Goal: Task Accomplishment & Management: Manage account settings

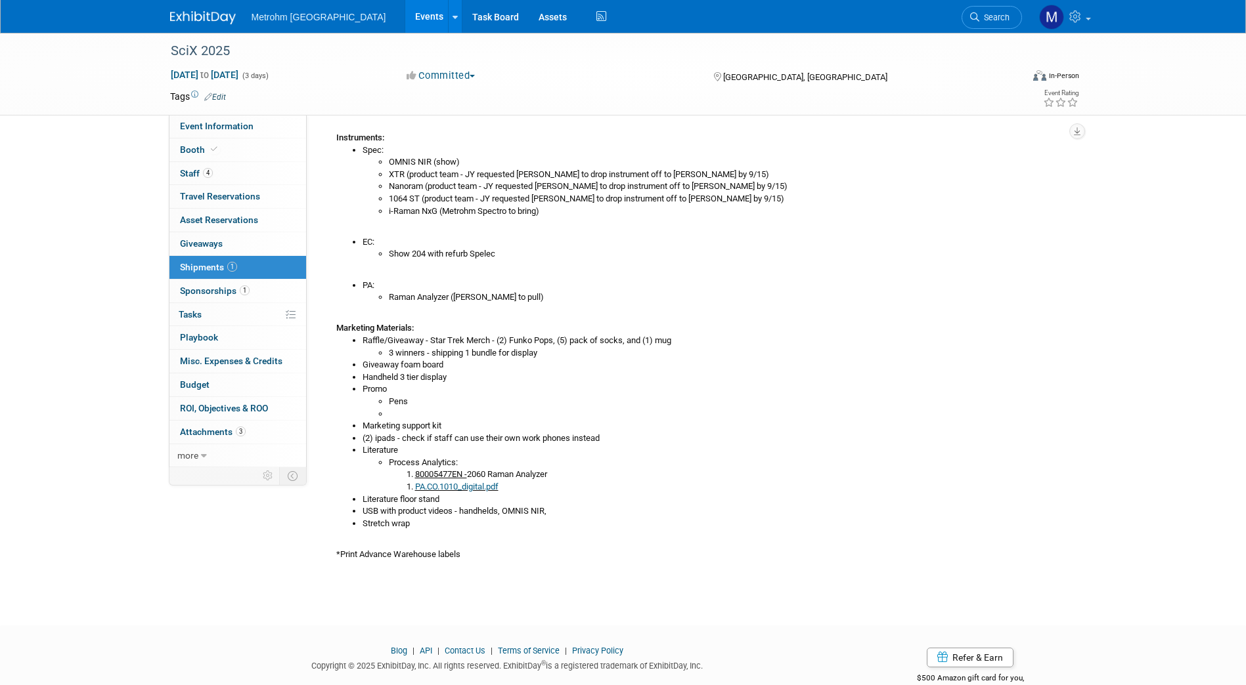
scroll to position [320, 0]
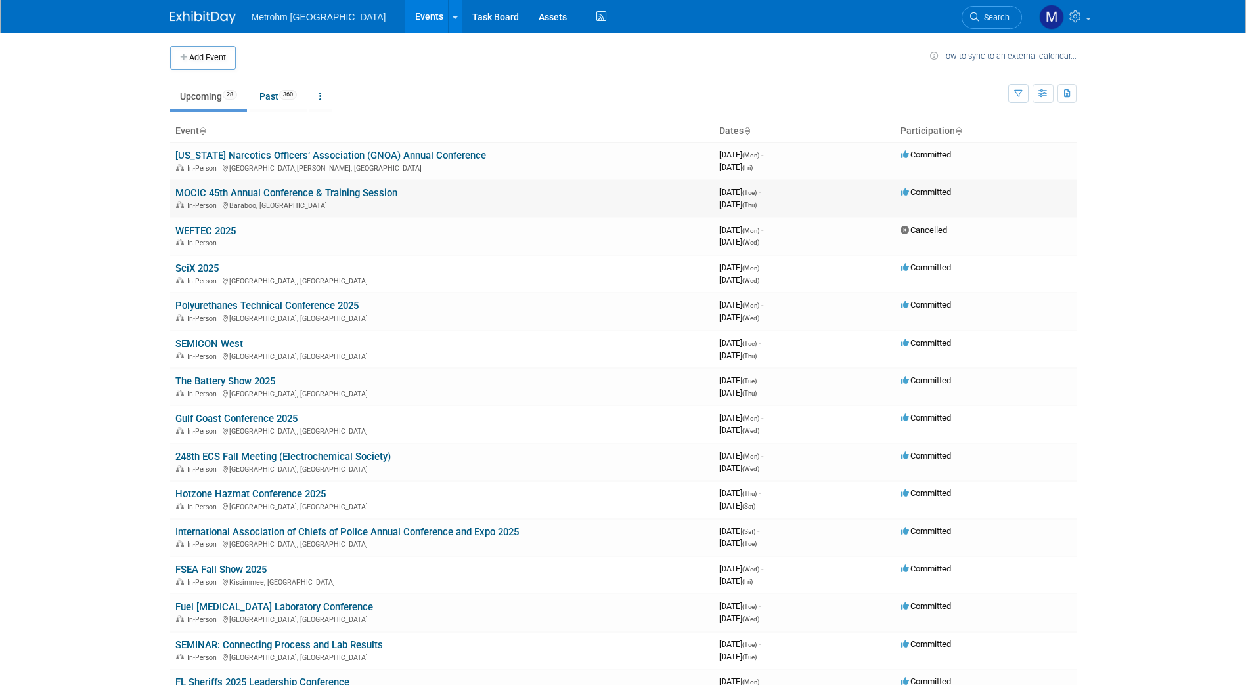
click at [215, 194] on link "MOCIC 45th Annual Conference & Training Session" at bounding box center [286, 193] width 222 height 12
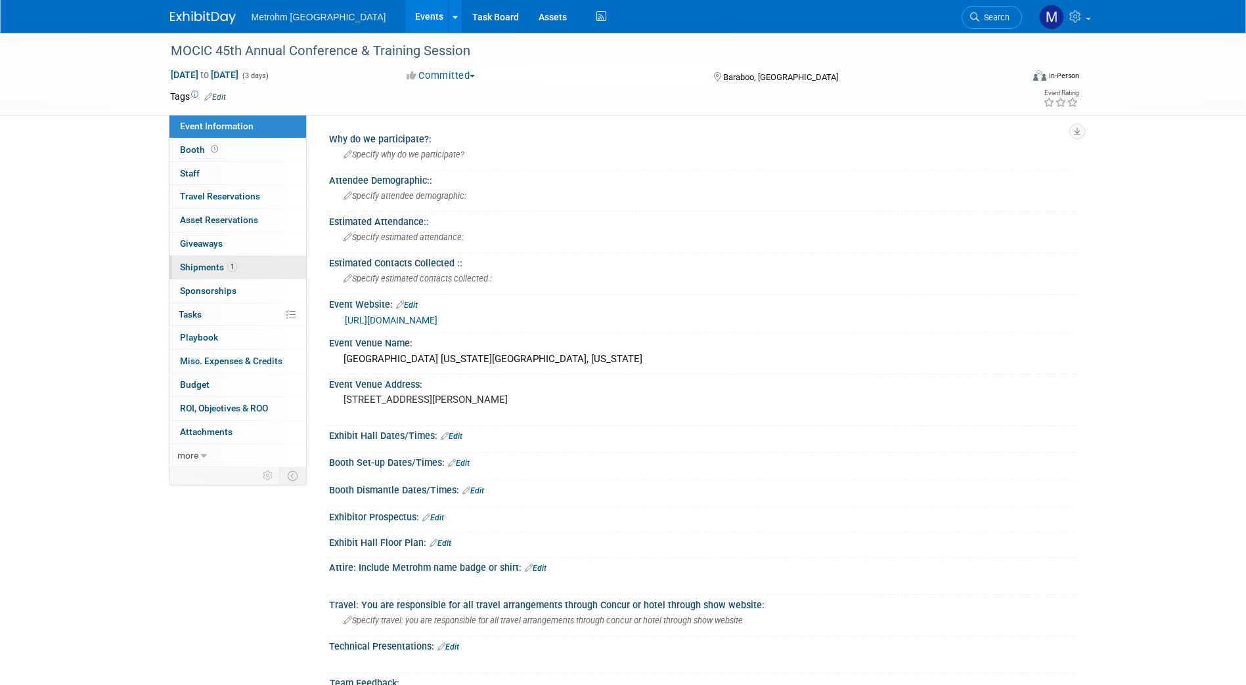
click at [250, 269] on link "1 Shipments 1" at bounding box center [237, 267] width 137 height 23
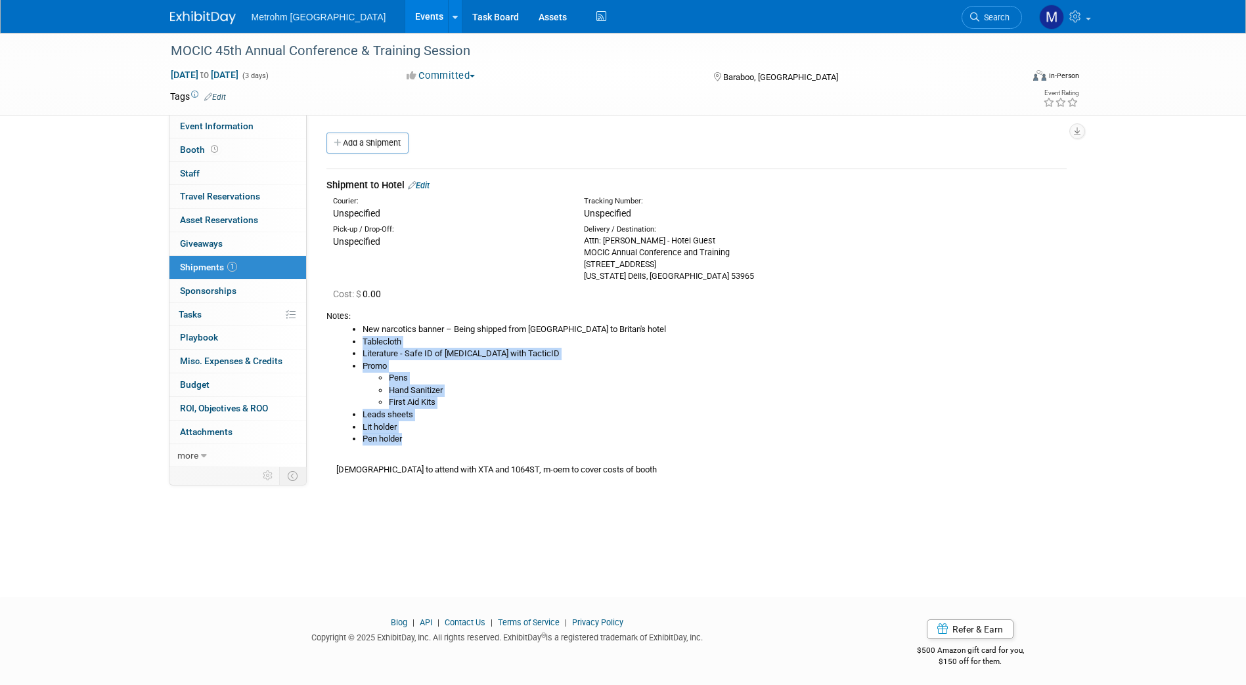
drag, startPoint x: 429, startPoint y: 443, endPoint x: 355, endPoint y: 345, distance: 123.2
click at [355, 345] on ul "New narcotics banner – Being shipped from Brooks to Britan's hotel Tablecloth L…" at bounding box center [701, 385] width 730 height 122
copy ul "Tablecloth Literature - Safe ID of Fentanyl with TacticID Promo Pens Hand Sanit…"
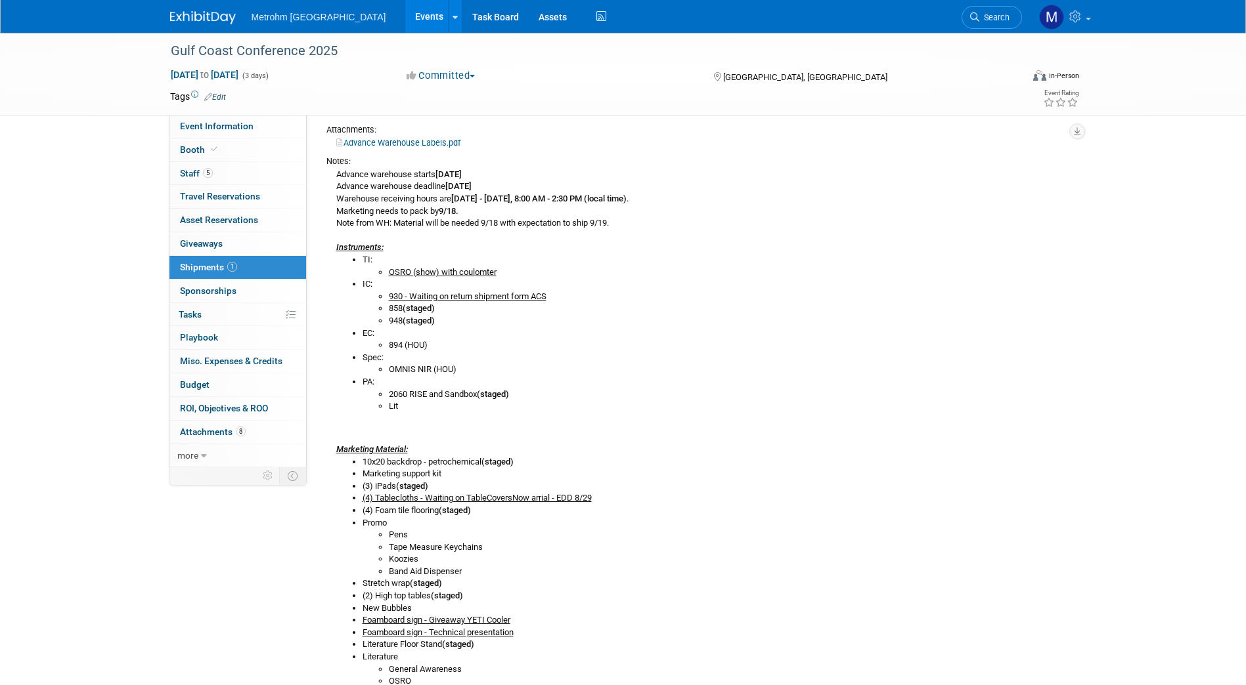
scroll to position [199, 0]
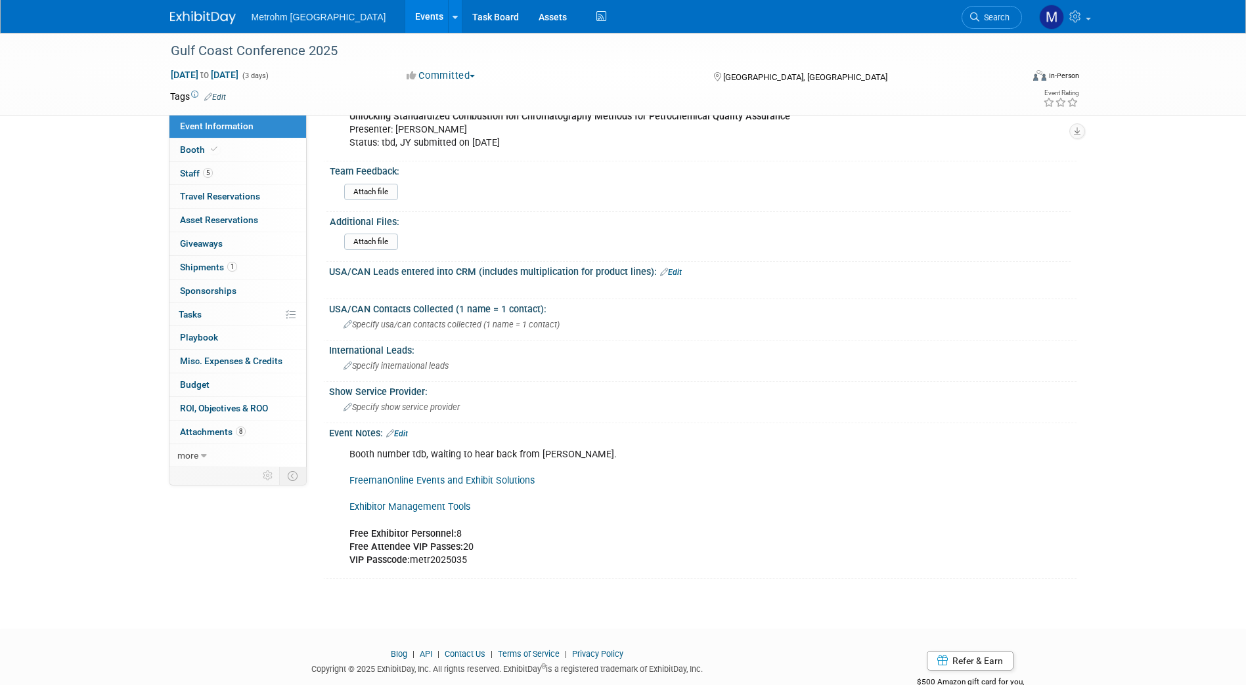
scroll to position [773, 0]
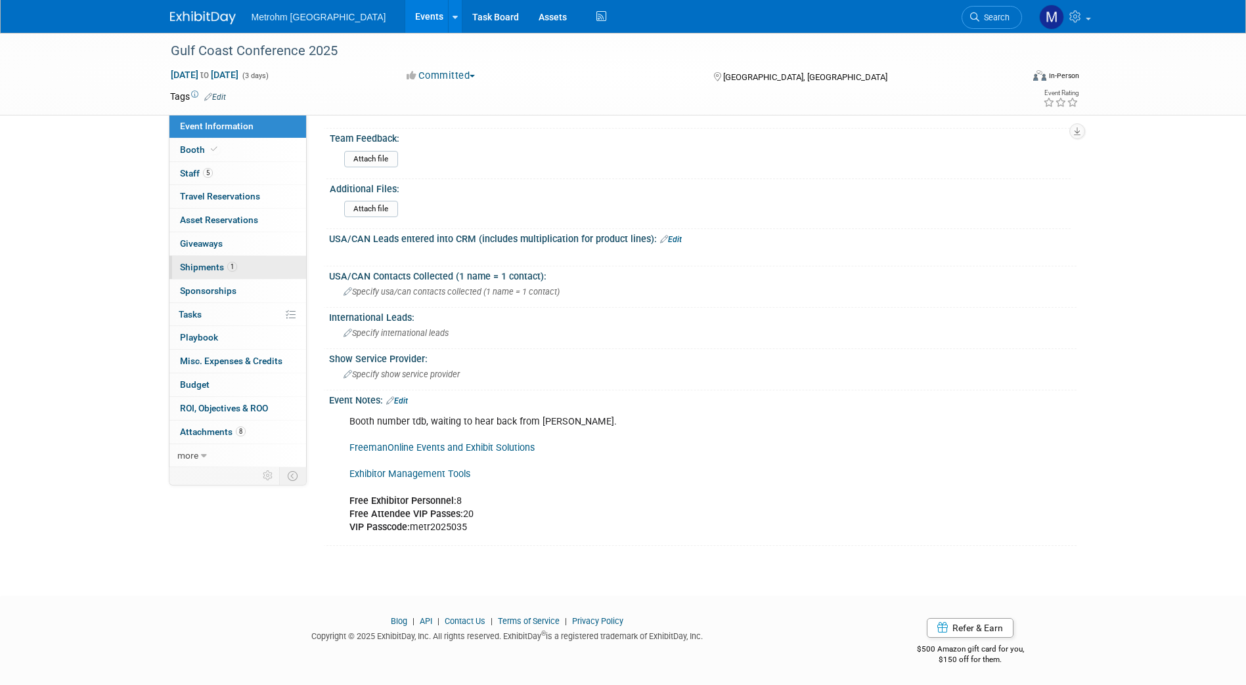
click at [242, 259] on link "1 Shipments 1" at bounding box center [237, 267] width 137 height 23
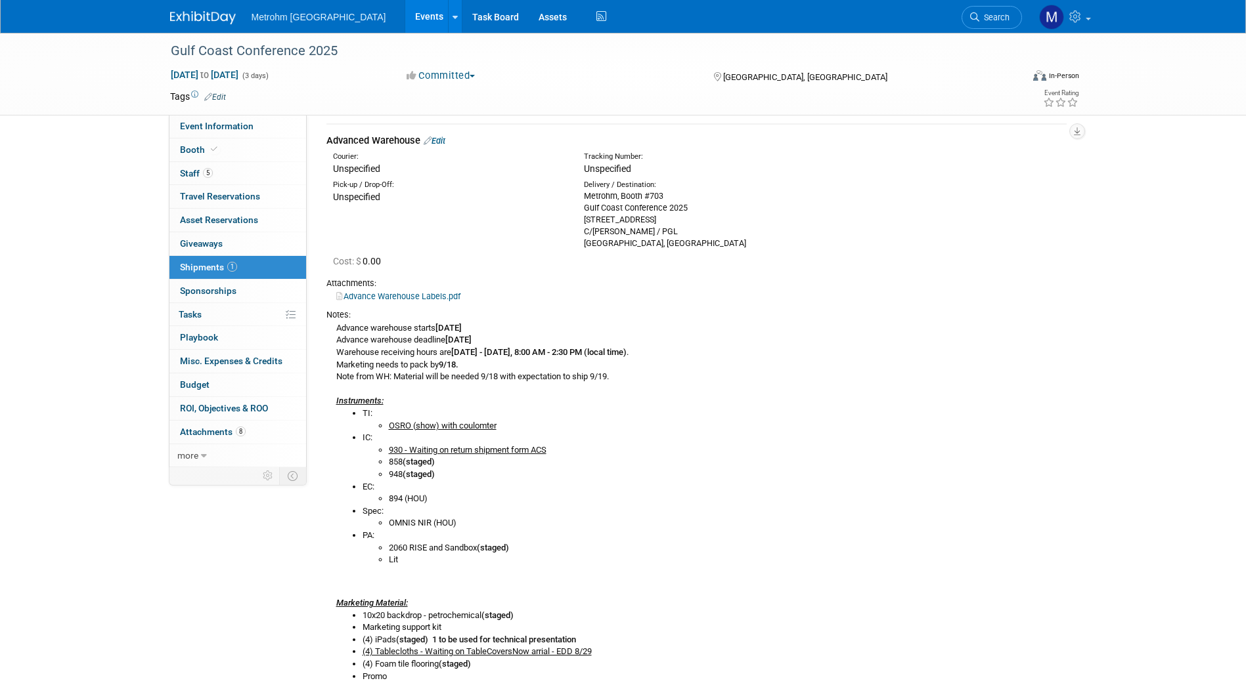
scroll to position [0, 0]
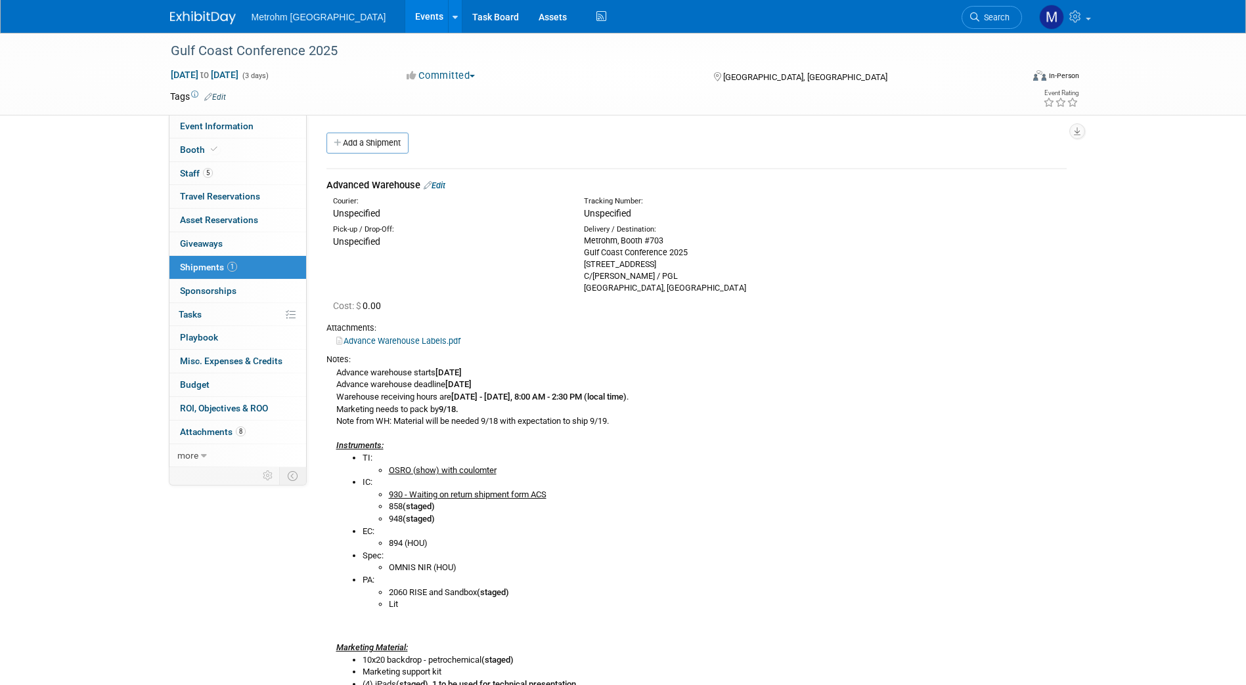
click at [444, 185] on link "Edit" at bounding box center [435, 186] width 22 height 10
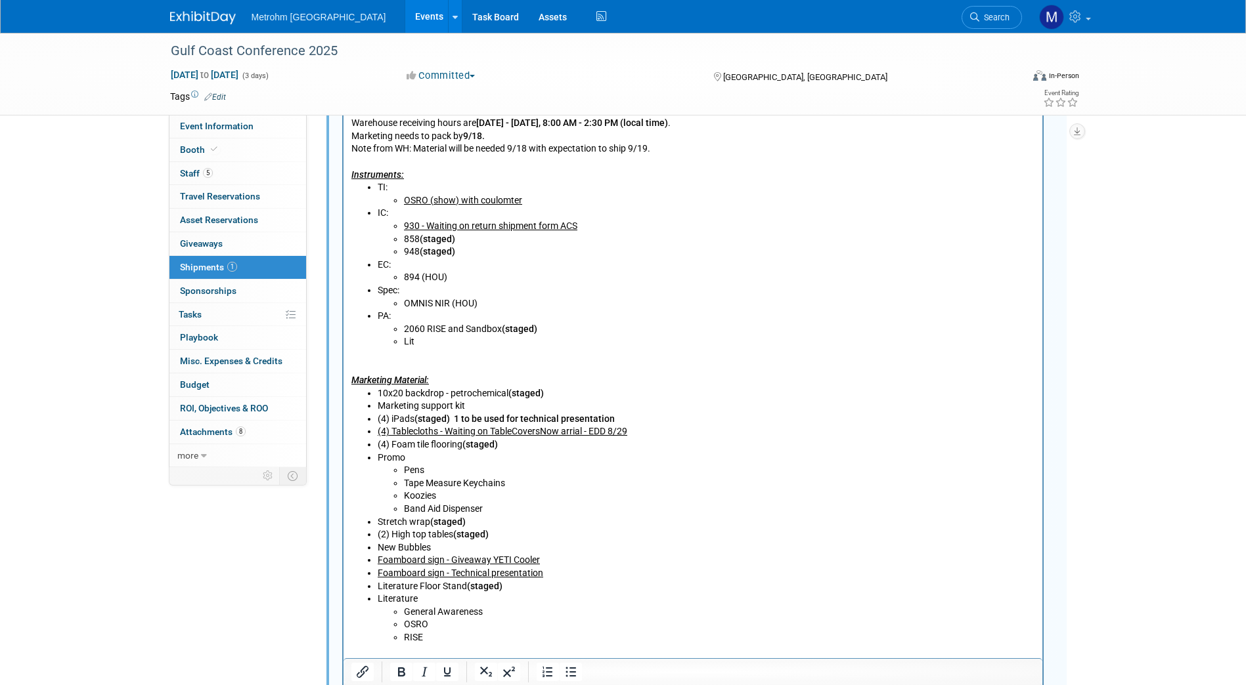
scroll to position [599, 0]
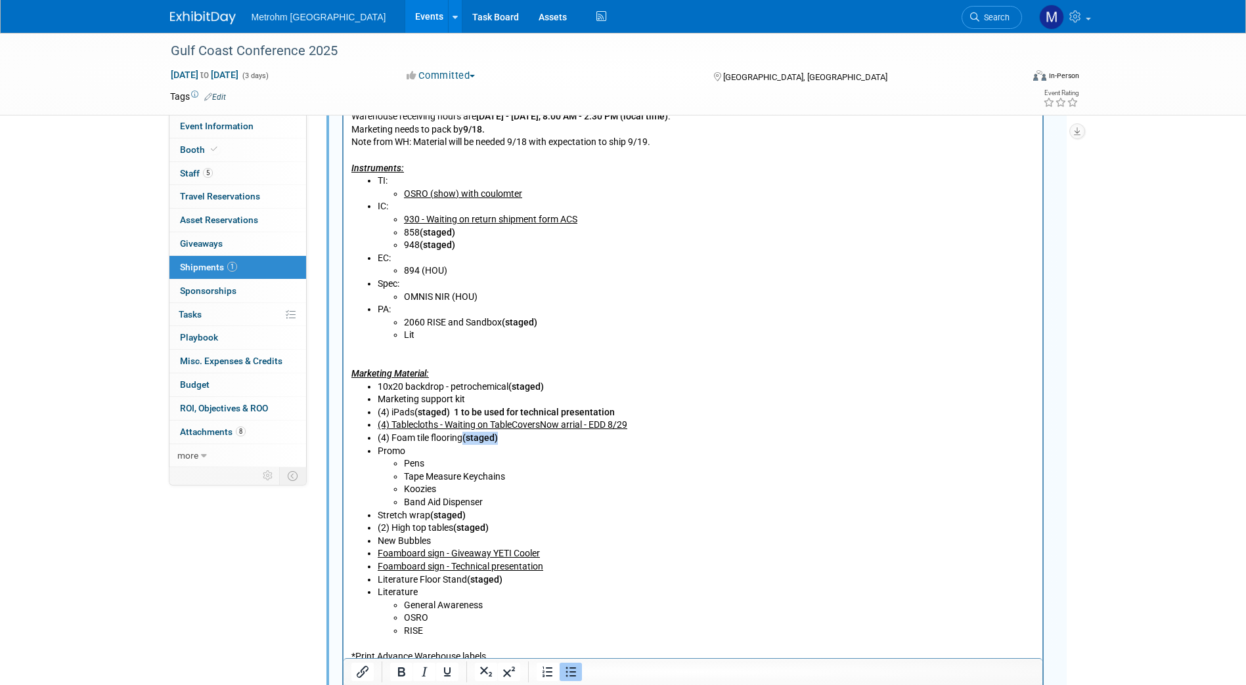
drag, startPoint x: 500, startPoint y: 439, endPoint x: 462, endPoint y: 441, distance: 37.4
click at [462, 441] on li "(4) Foam tile flooring (staged)" at bounding box center [705, 438] width 657 height 13
copy li "(staged)"
click at [484, 396] on li "Marketing support kit" at bounding box center [705, 399] width 657 height 13
drag, startPoint x: 630, startPoint y: 422, endPoint x: 447, endPoint y: 427, distance: 183.3
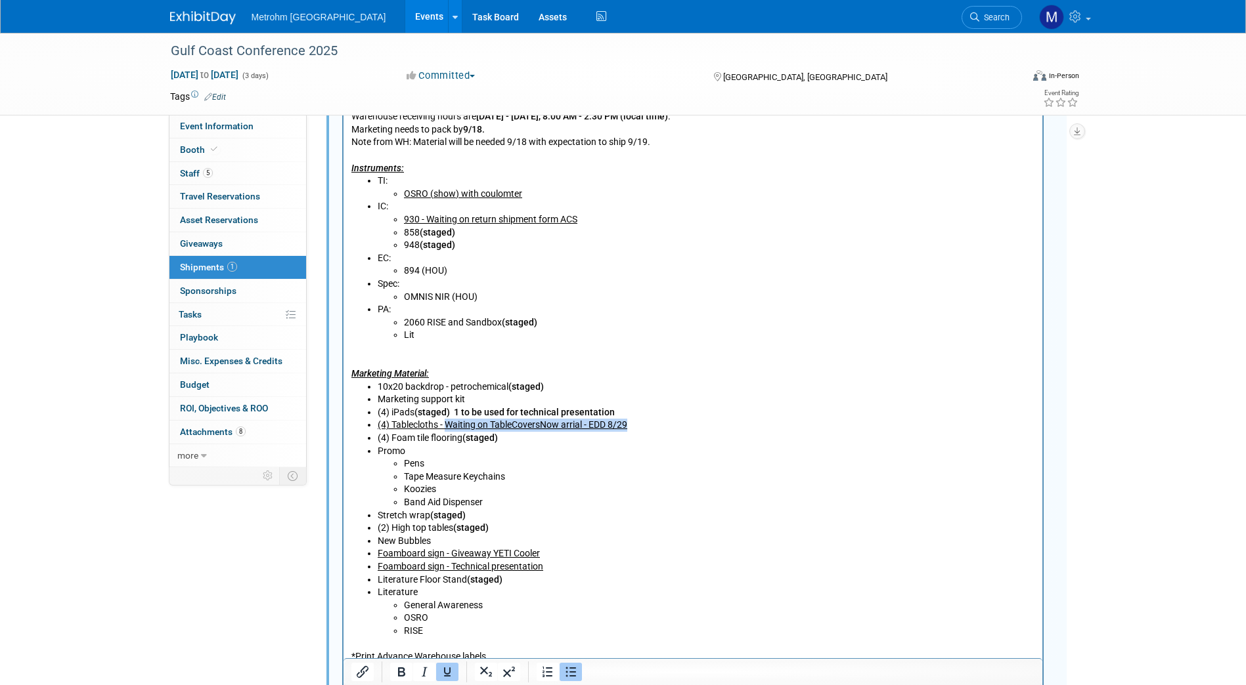
click at [447, 427] on li "(4) Tablecloths - Waiting on TableCoversNow arrial - EDD 8/29" at bounding box center [705, 425] width 657 height 13
paste body "Rich Text Area. Press ALT-0 for help."
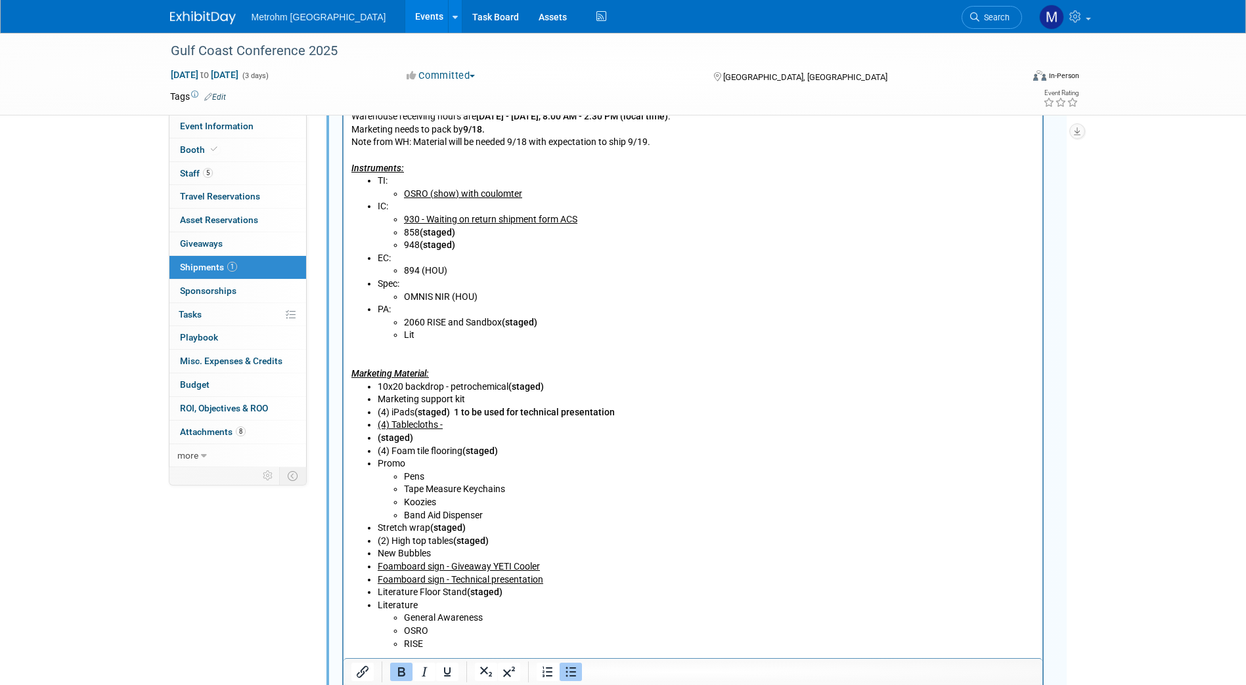
click at [377, 441] on b "(staged)" at bounding box center [394, 438] width 35 height 11
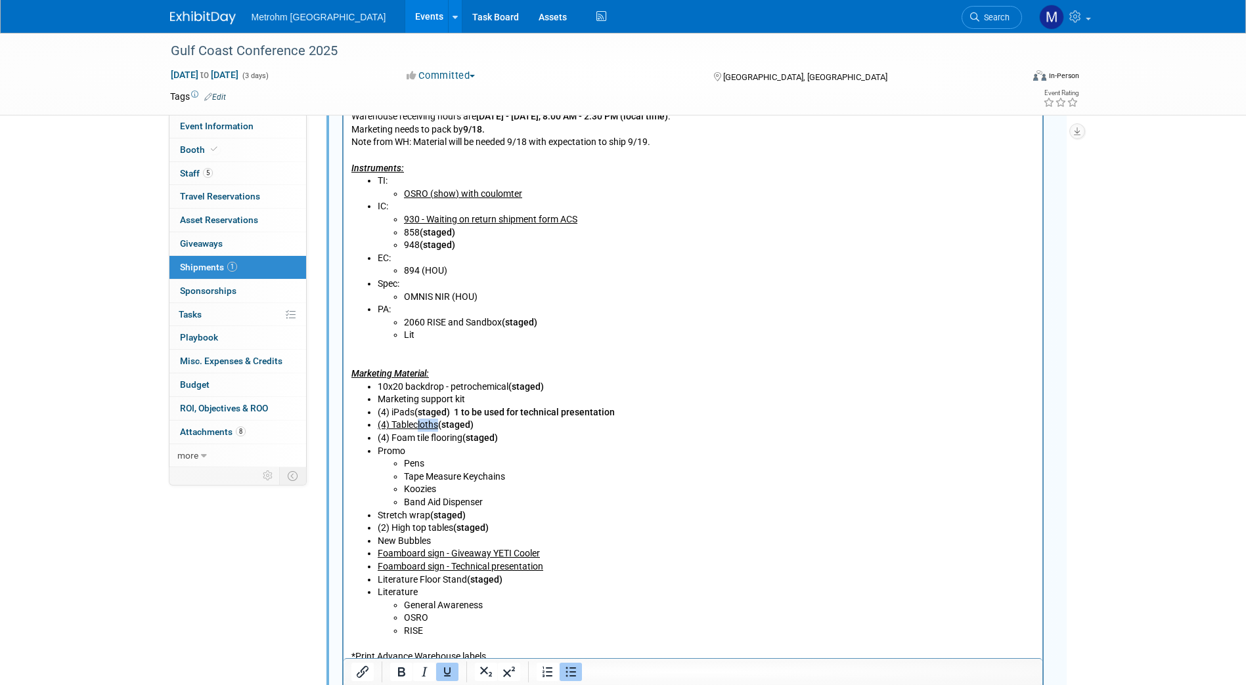
drag, startPoint x: 438, startPoint y: 426, endPoint x: 416, endPoint y: 426, distance: 22.3
click at [416, 426] on u "(4) Tablecloths" at bounding box center [407, 425] width 60 height 11
click at [437, 429] on u "(4) Tablecloths" at bounding box center [407, 425] width 60 height 11
drag, startPoint x: 441, startPoint y: 429, endPoint x: 381, endPoint y: 422, distance: 60.8
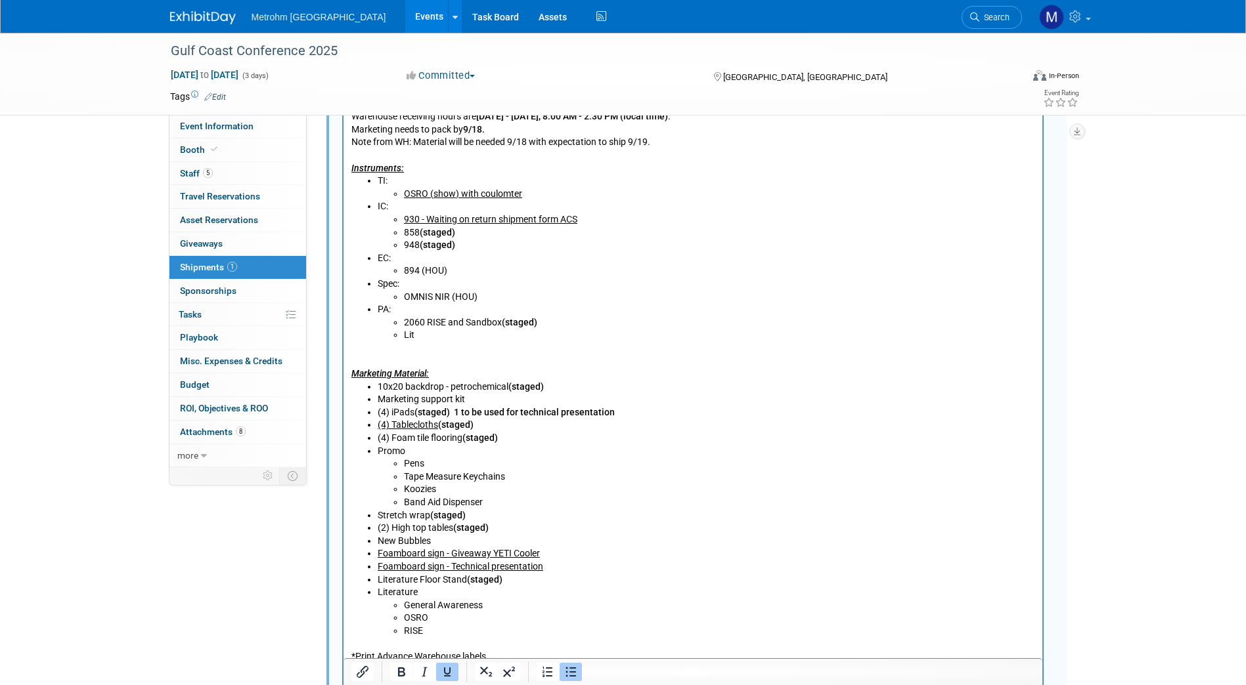
click at [381, 422] on li "(4) Tablecloths (staged)" at bounding box center [705, 425] width 657 height 13
click at [422, 432] on li "(4) Foam tile flooring (staged)" at bounding box center [705, 438] width 657 height 13
drag, startPoint x: 439, startPoint y: 423, endPoint x: 392, endPoint y: 420, distance: 46.7
click at [392, 420] on u "(4) Tablecloths" at bounding box center [407, 425] width 60 height 11
click at [440, 424] on b "(staged)" at bounding box center [454, 425] width 35 height 11
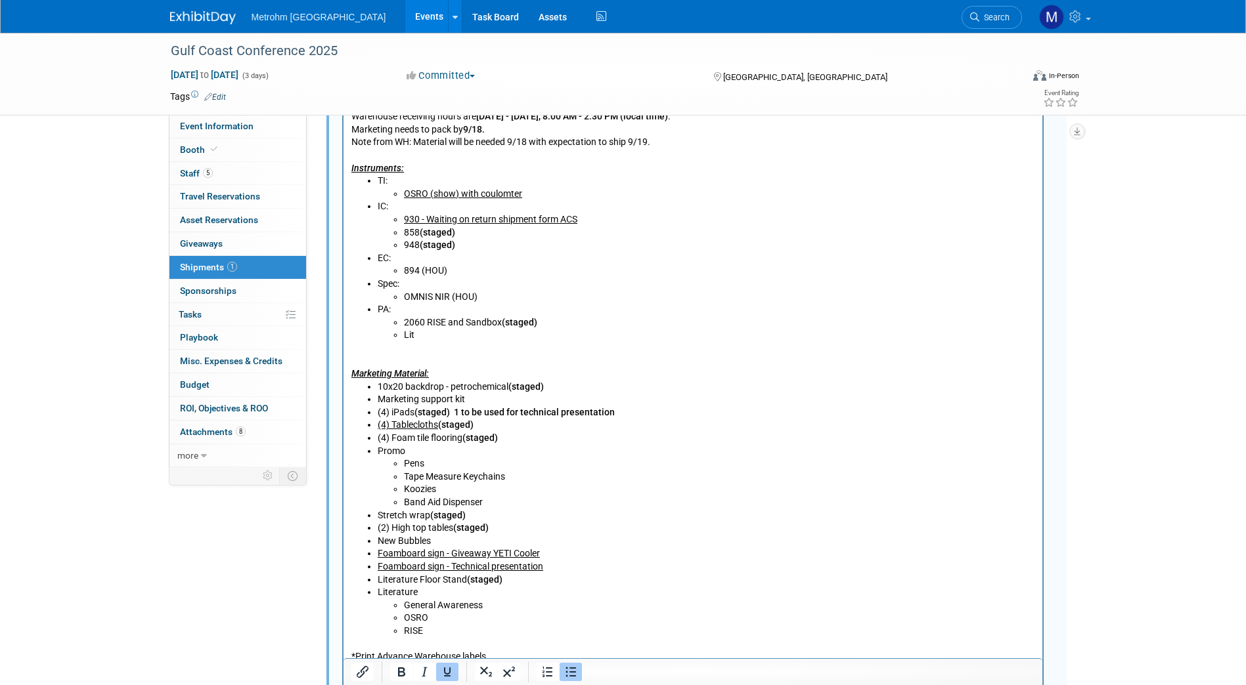
drag, startPoint x: 440, startPoint y: 424, endPoint x: 370, endPoint y: 422, distance: 69.6
click at [370, 422] on ul "10x20 backdrop - petrochemical (staged) Marketing support kit (4) iPads (staged…" at bounding box center [693, 509] width 684 height 257
click at [610, 467] on li "Pens" at bounding box center [718, 464] width 631 height 13
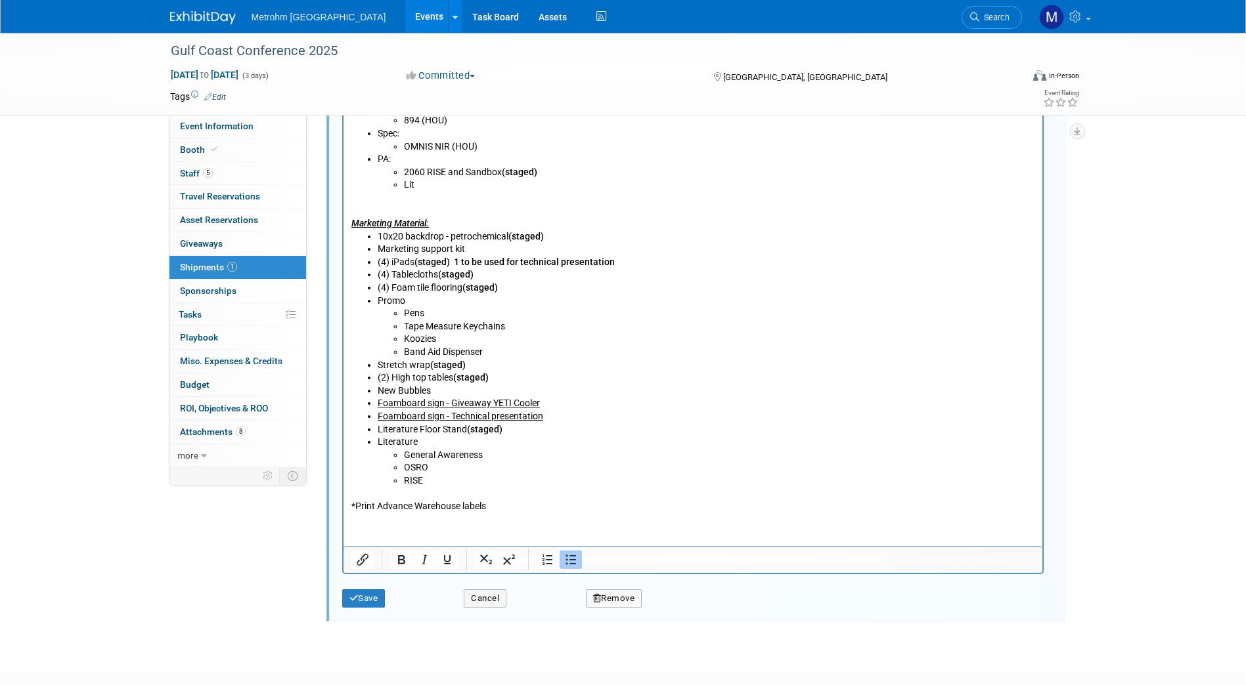
scroll to position [754, 0]
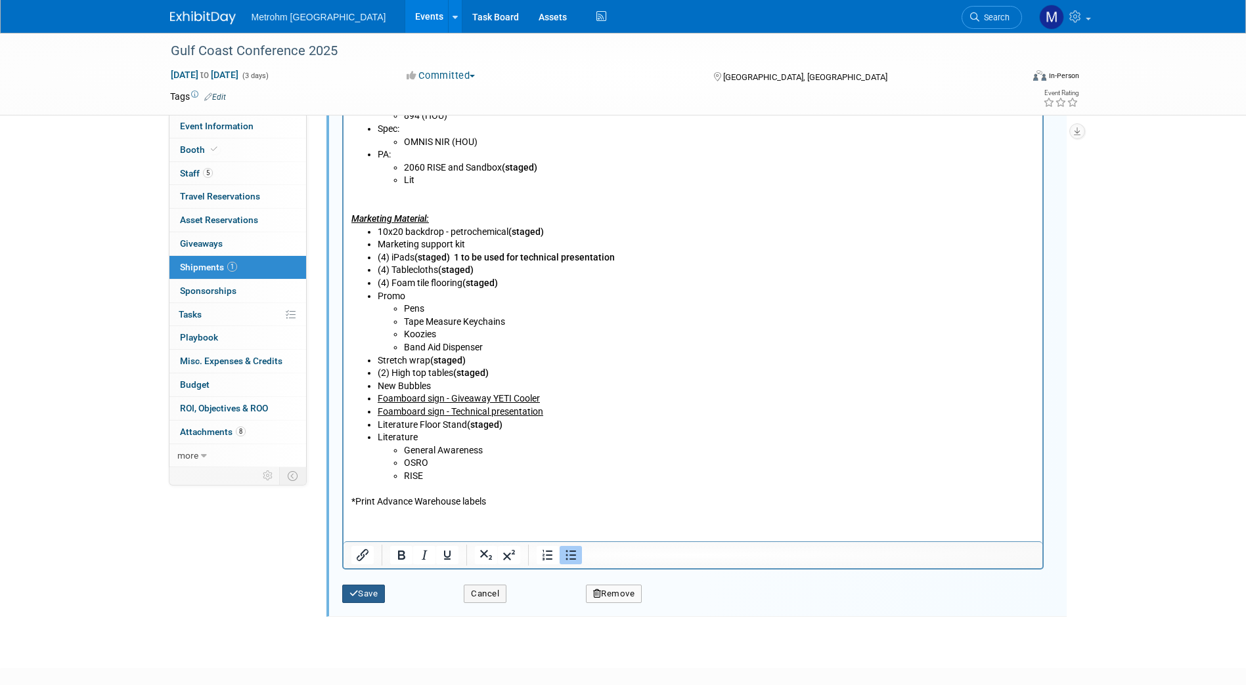
click at [385, 595] on button "Save" at bounding box center [363, 594] width 43 height 18
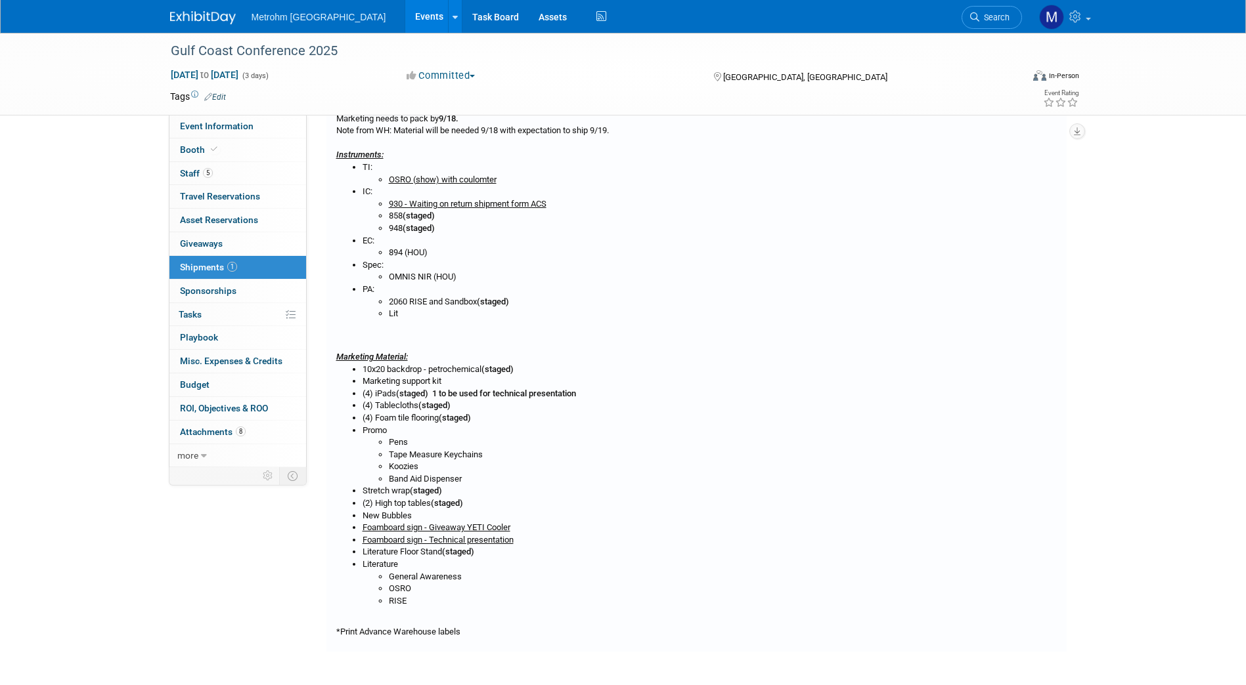
scroll to position [0, 0]
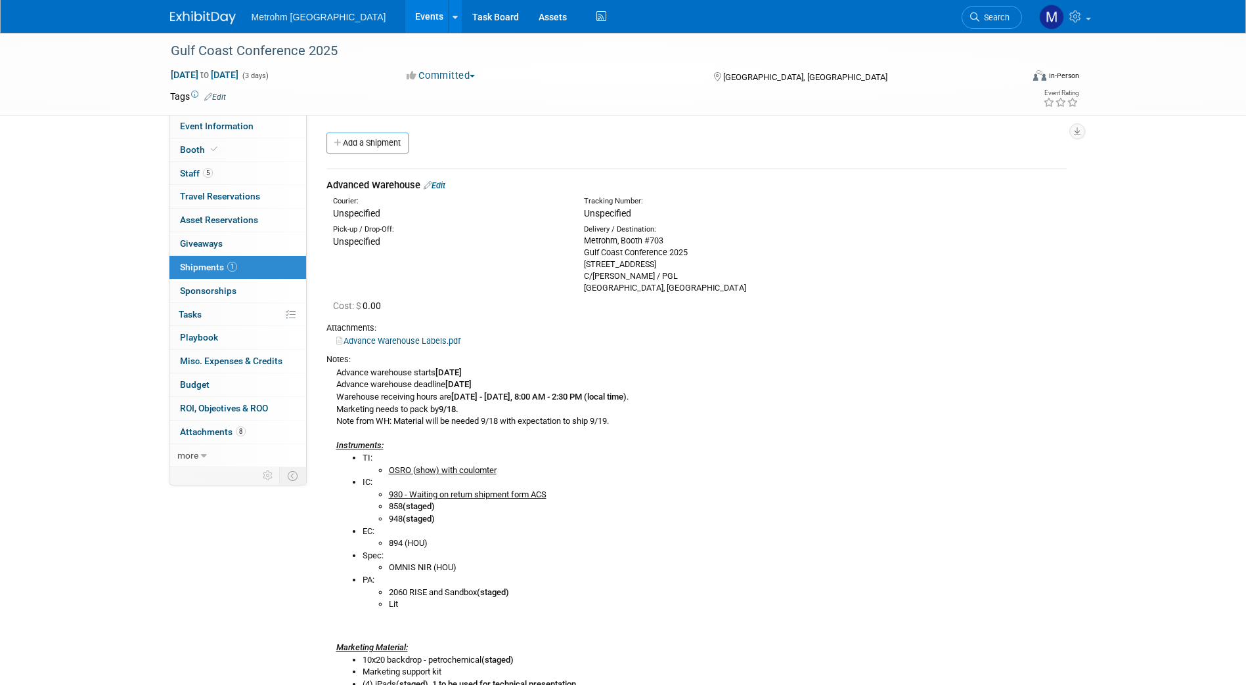
click at [443, 187] on link "Edit" at bounding box center [435, 186] width 22 height 10
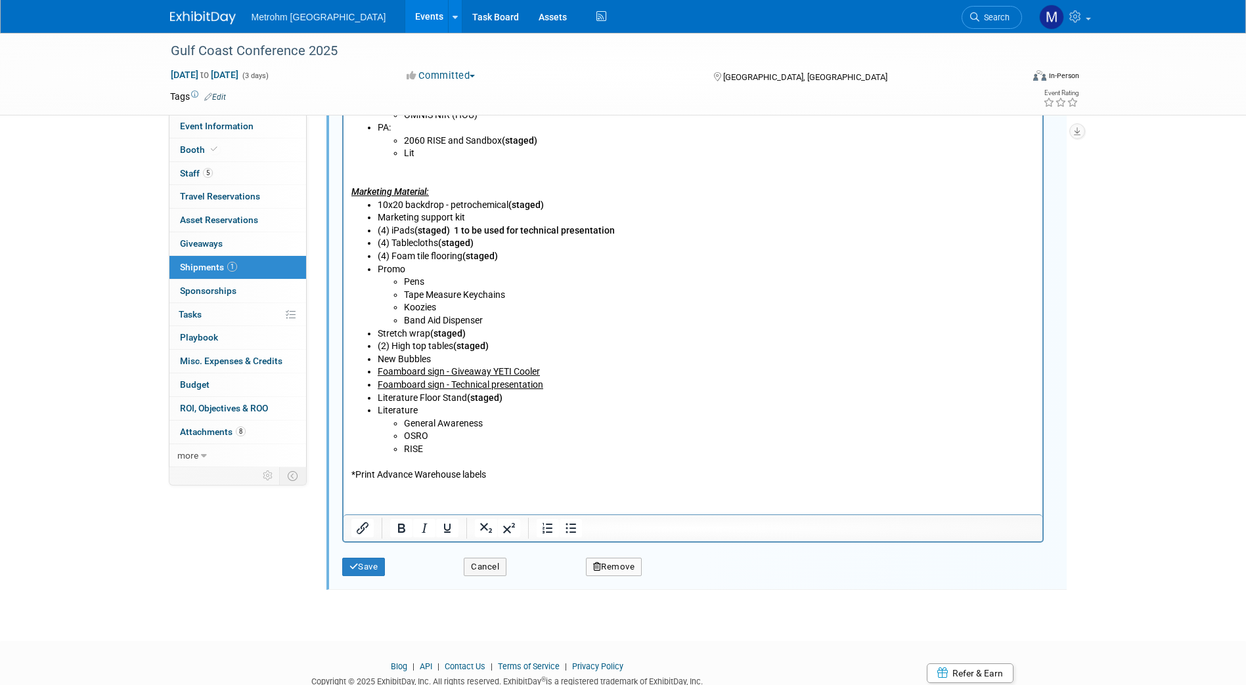
scroll to position [783, 0]
drag, startPoint x: 502, startPoint y: 253, endPoint x: 466, endPoint y: 255, distance: 36.8
click at [466, 255] on li "(4) Foam tile flooring (staged)" at bounding box center [705, 254] width 657 height 13
copy b "(staged)"
click at [408, 263] on li "Promo Pens Tape Measure Keychains Koozies Band Aid Dispenser" at bounding box center [705, 293] width 657 height 64
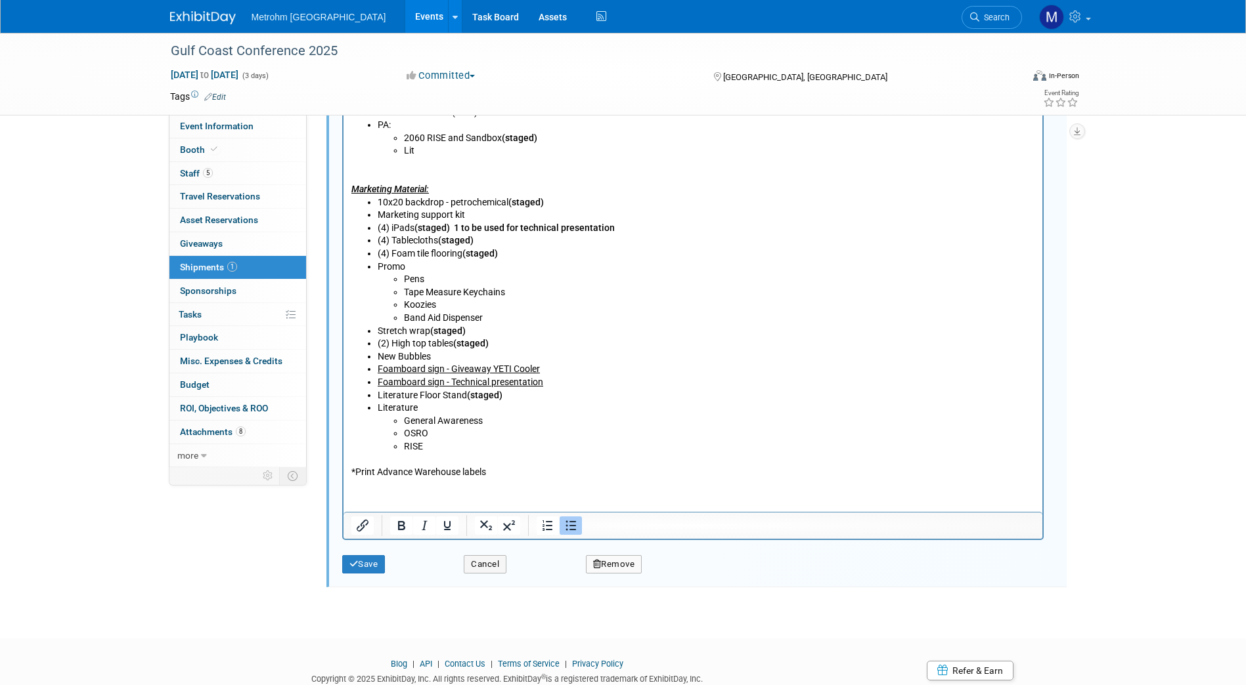
click at [408, 268] on li "Promo Pens Tape Measure Keychains Koozies Band Aid Dispenser" at bounding box center [705, 293] width 657 height 64
click at [413, 274] on li "Pens" at bounding box center [718, 280] width 631 height 13
click at [432, 282] on li "Pens" at bounding box center [718, 280] width 631 height 13
click at [517, 285] on li "Pens (staged)" at bounding box center [718, 280] width 631 height 13
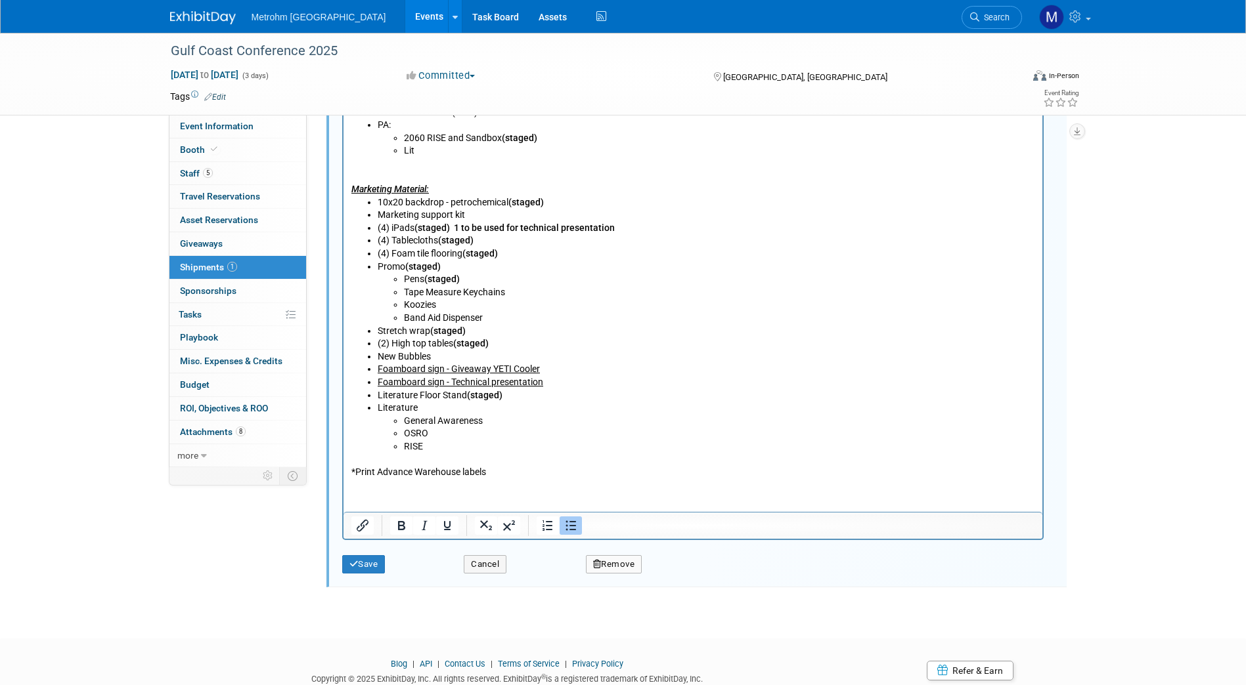
click at [516, 294] on li "Tape Measure Keychains" at bounding box center [718, 293] width 631 height 13
click at [458, 305] on li "Koozies" at bounding box center [718, 305] width 631 height 13
click at [502, 315] on li "Band Aid Dispenser" at bounding box center [718, 319] width 631 height 13
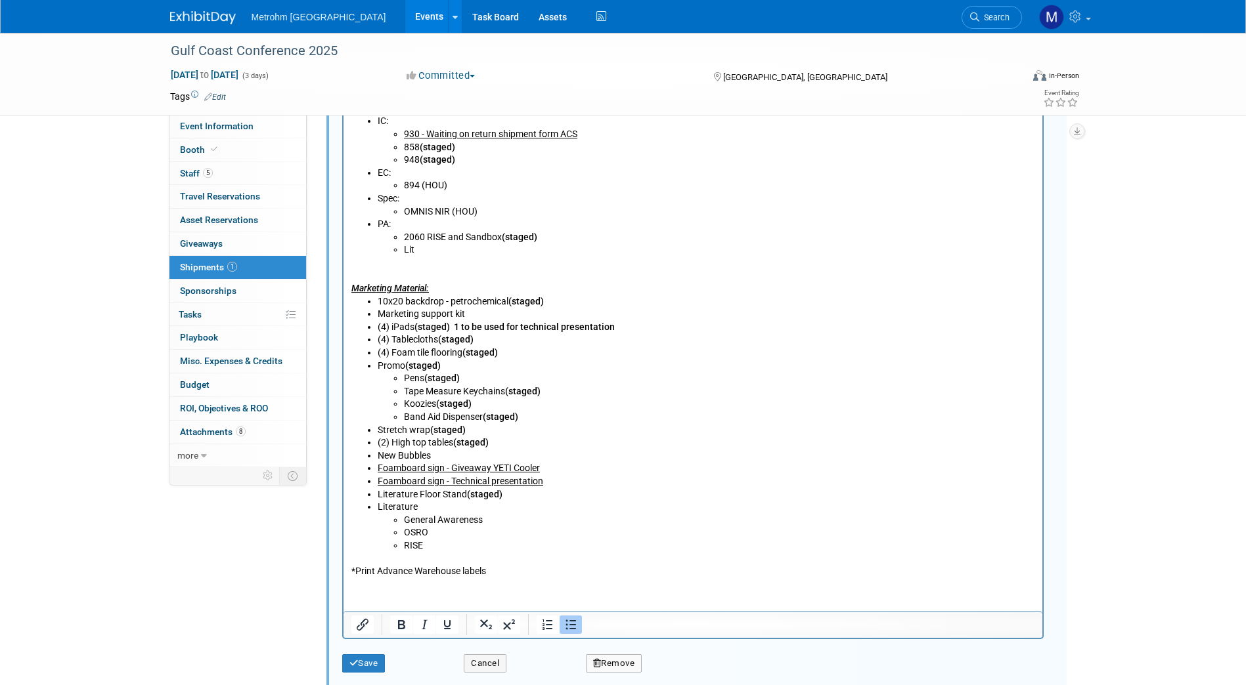
click at [415, 334] on li "(4) iPads (staged) 1 to be used for technical presentation" at bounding box center [705, 328] width 657 height 13
click at [533, 454] on li "New Bubbles" at bounding box center [705, 456] width 657 height 13
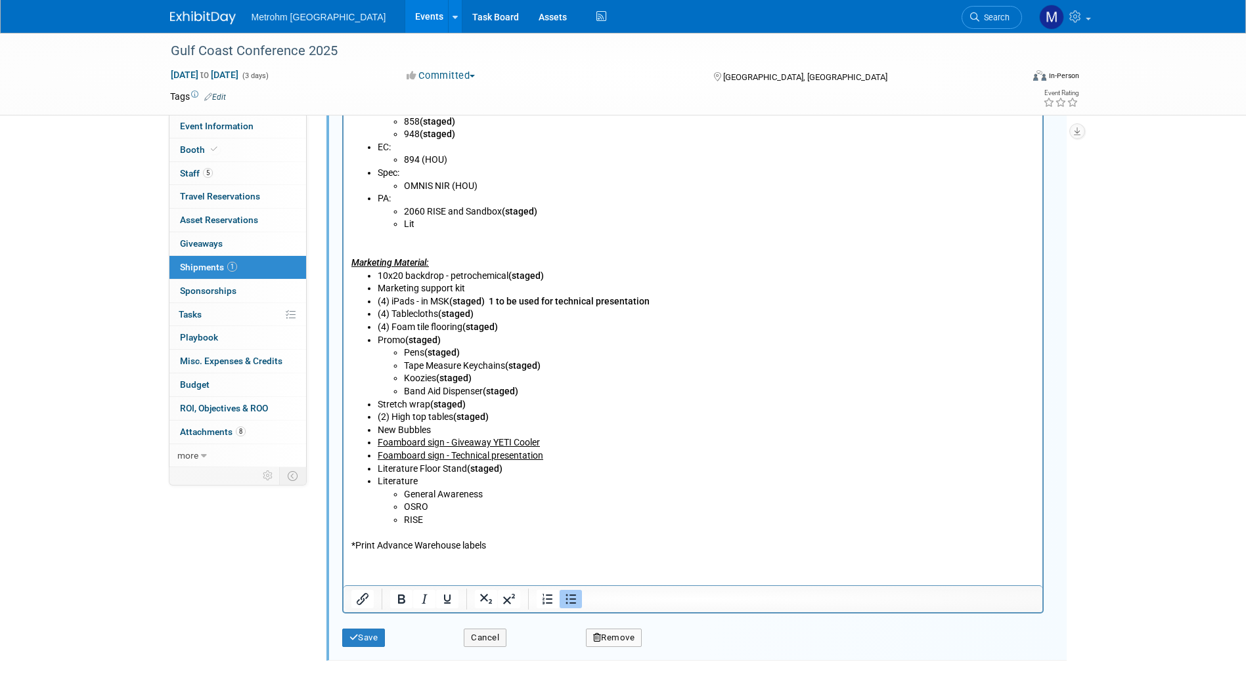
scroll to position [710, 0]
drag, startPoint x: 492, startPoint y: 414, endPoint x: 453, endPoint y: 423, distance: 39.8
click at [453, 423] on li "(2) High top tables (staged)" at bounding box center [705, 417] width 657 height 13
copy li "(staged)"
click at [439, 429] on li "New Bubbles" at bounding box center [705, 430] width 657 height 13
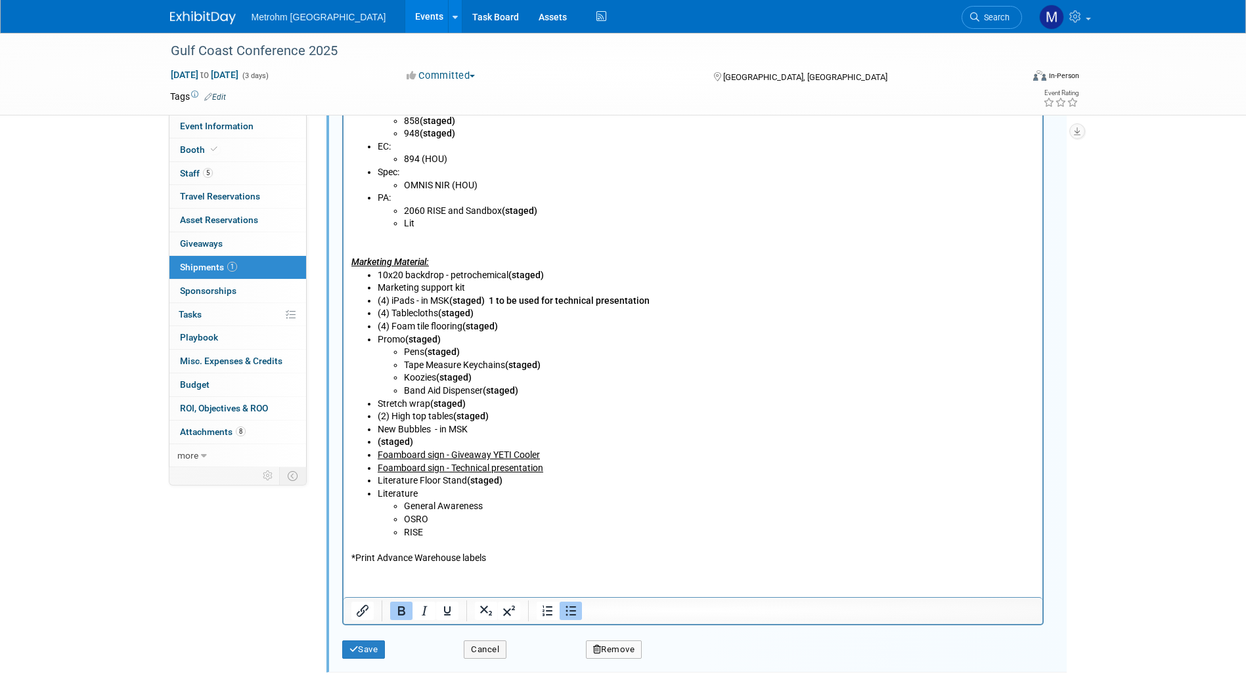
click at [374, 445] on ul "10x20 backdrop - petrochemical (staged) Marketing support kit (4) iPads - in MS…" at bounding box center [693, 405] width 684 height 270
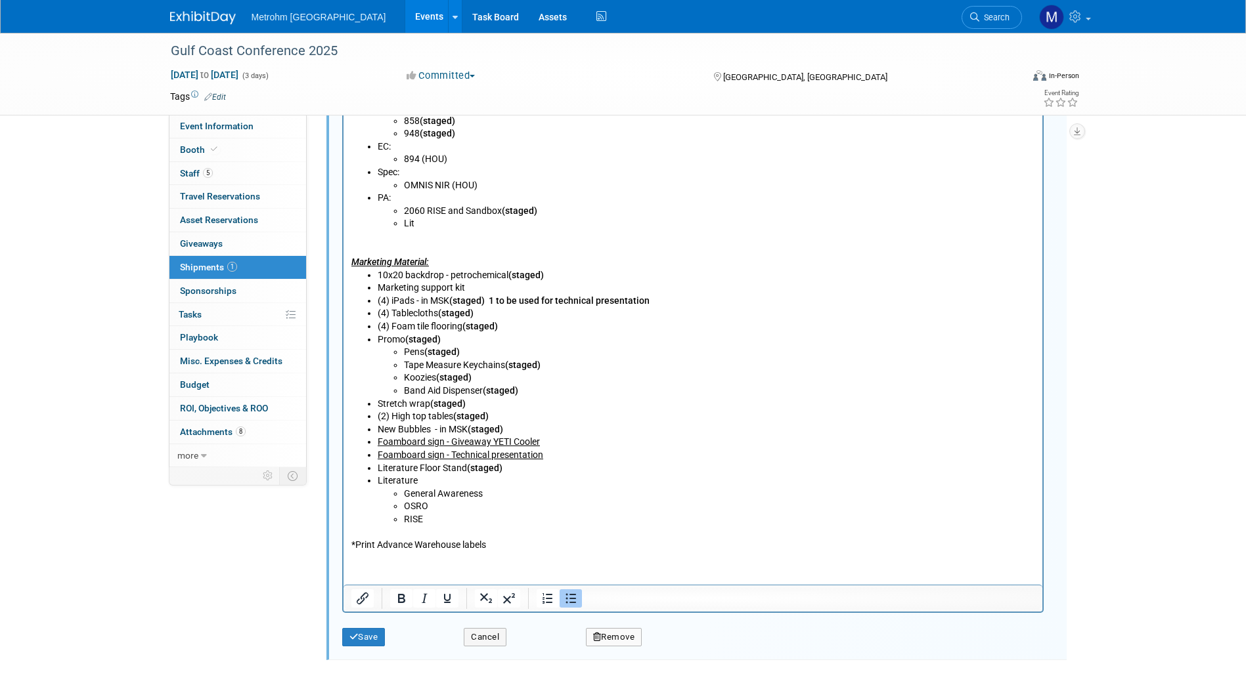
click at [477, 292] on li "Marketing support kit" at bounding box center [705, 288] width 657 height 13
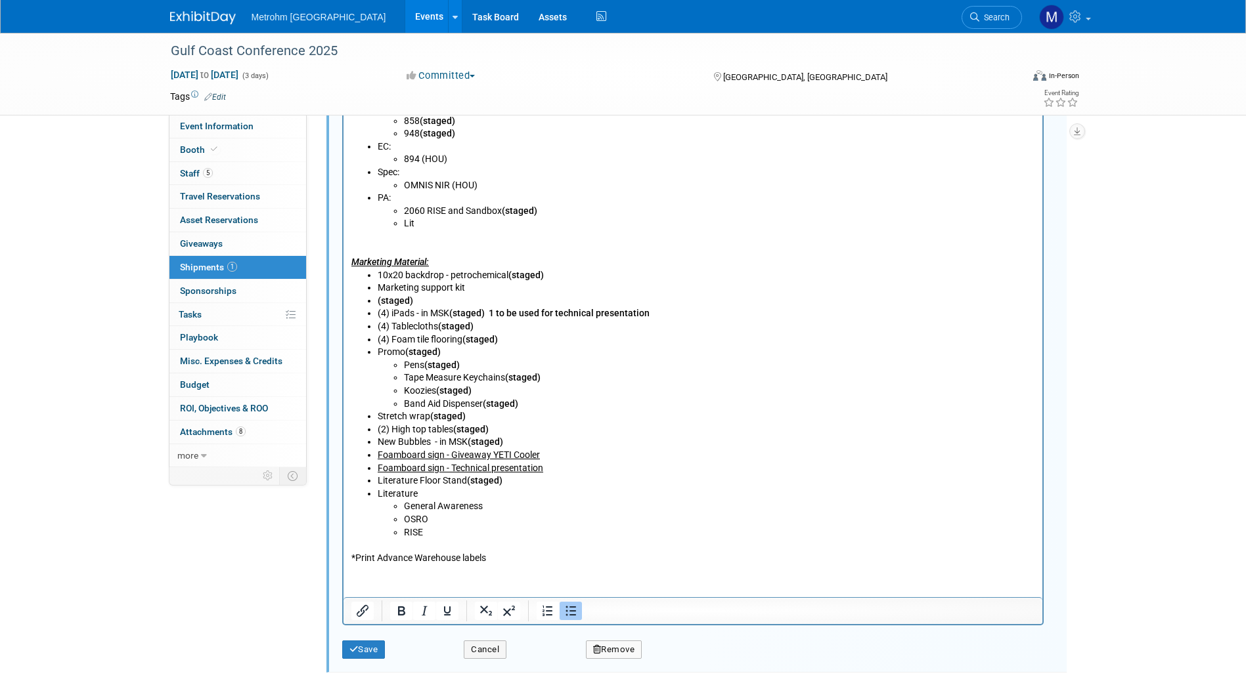
click at [378, 300] on b "(staged)" at bounding box center [394, 301] width 35 height 11
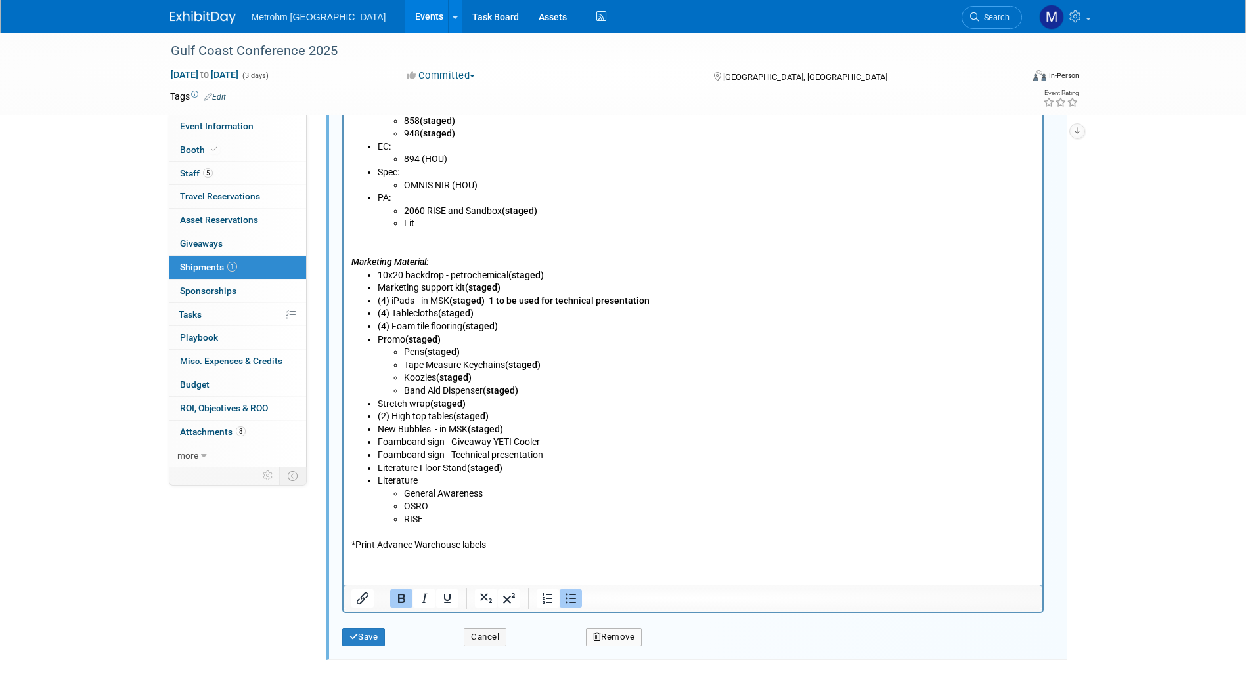
click at [493, 301] on b "(staged) 1 to be used for technical presentation" at bounding box center [548, 301] width 200 height 11
drag, startPoint x: 660, startPoint y: 301, endPoint x: 498, endPoint y: 303, distance: 162.2
click at [498, 303] on li "(4) iPads - in MSK (staged) - 1 to be used for technical presentation" at bounding box center [705, 301] width 657 height 13
click at [565, 366] on li "Tape Measure Keychains (staged)" at bounding box center [718, 366] width 631 height 13
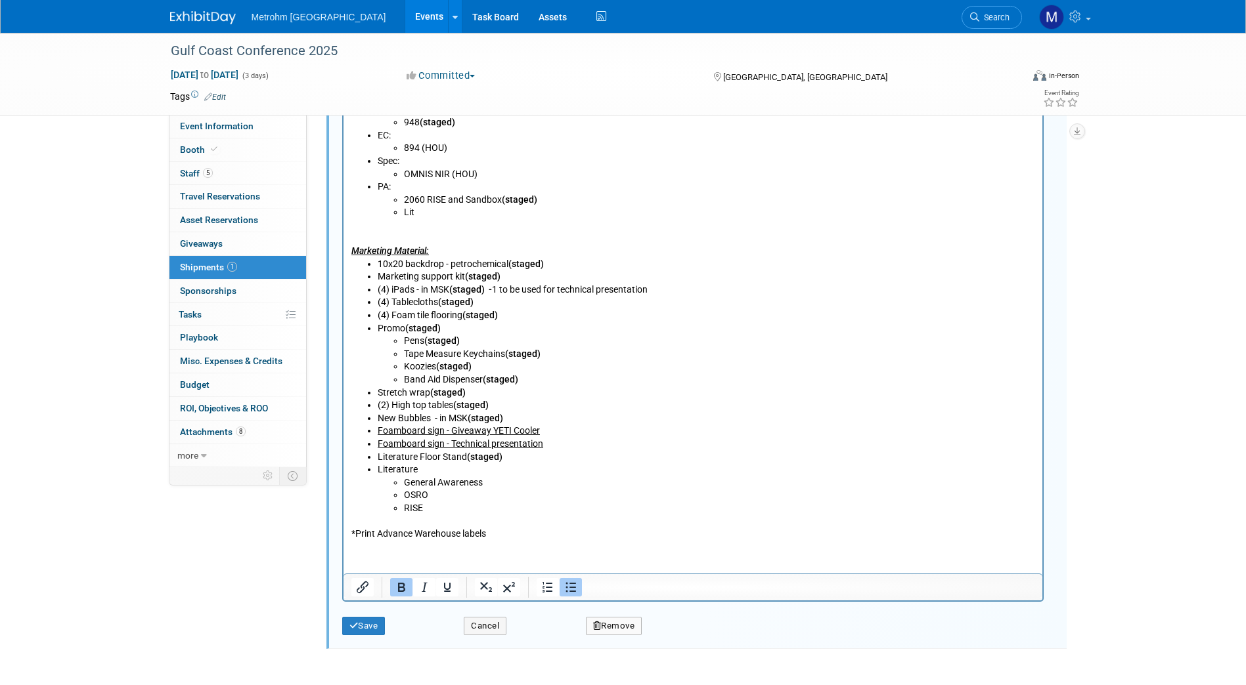
scroll to position [722, 0]
click at [380, 625] on button "Save" at bounding box center [363, 626] width 43 height 18
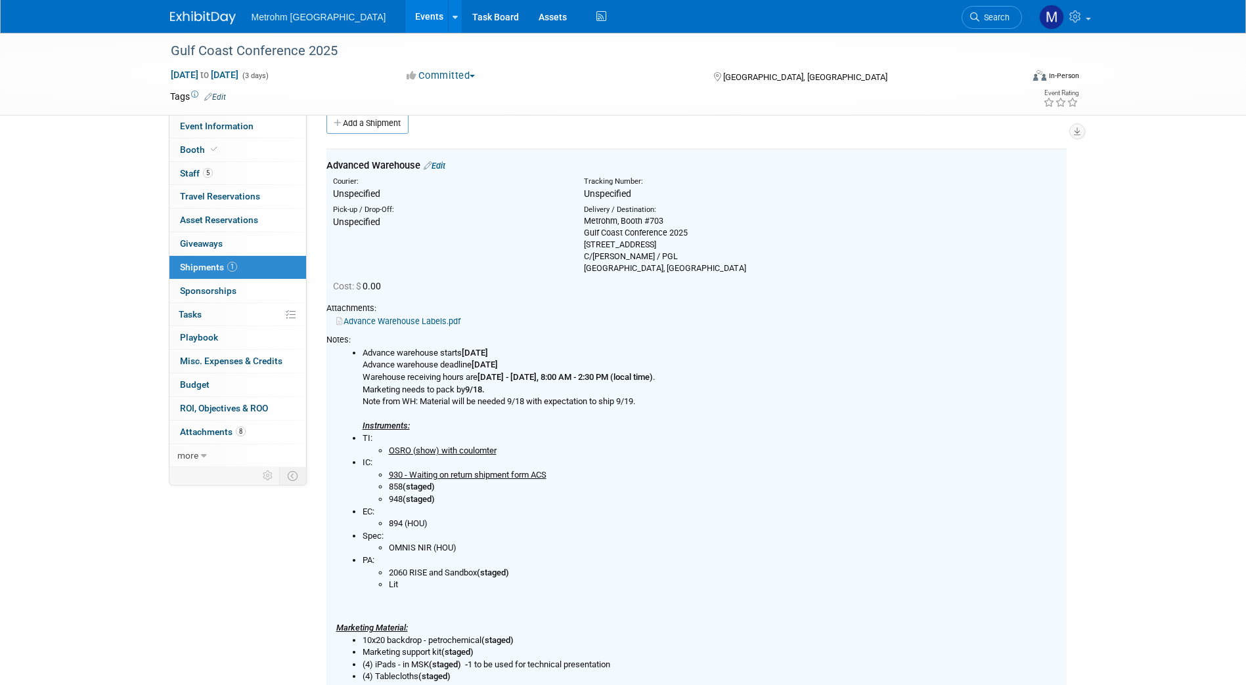
scroll to position [0, 0]
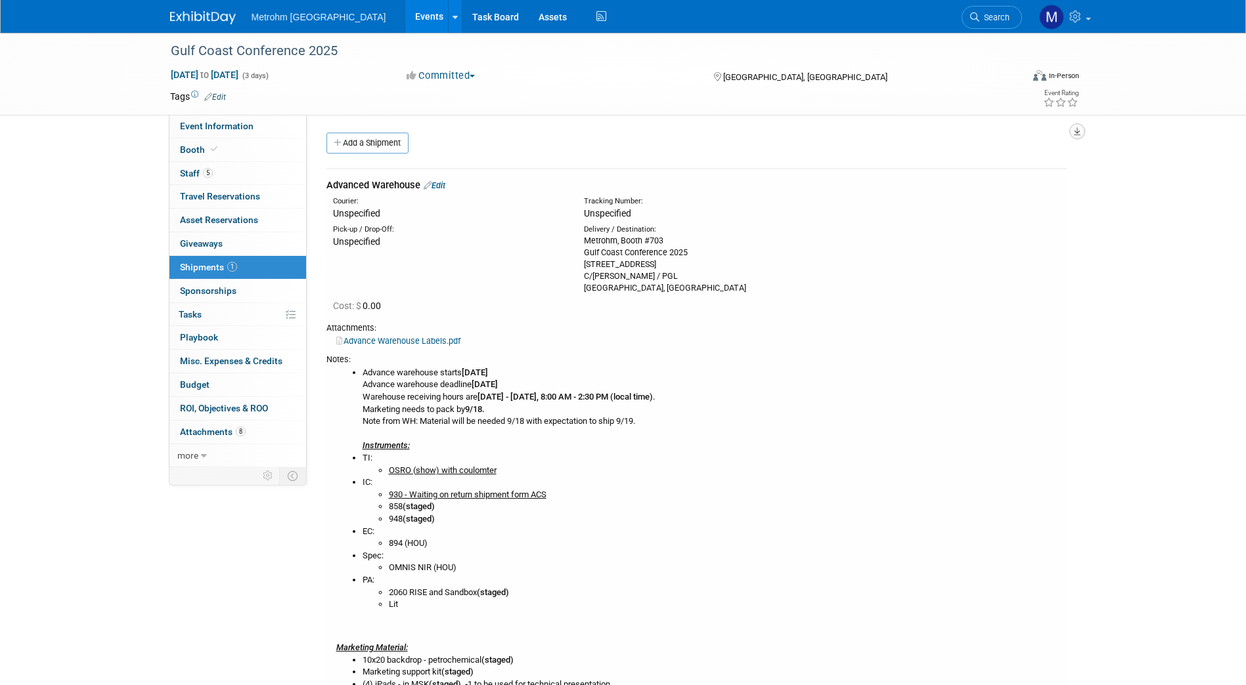
click at [1076, 128] on icon "button" at bounding box center [1077, 131] width 7 height 9
click at [1003, 163] on link "Export tab to PDF" at bounding box center [997, 169] width 153 height 18
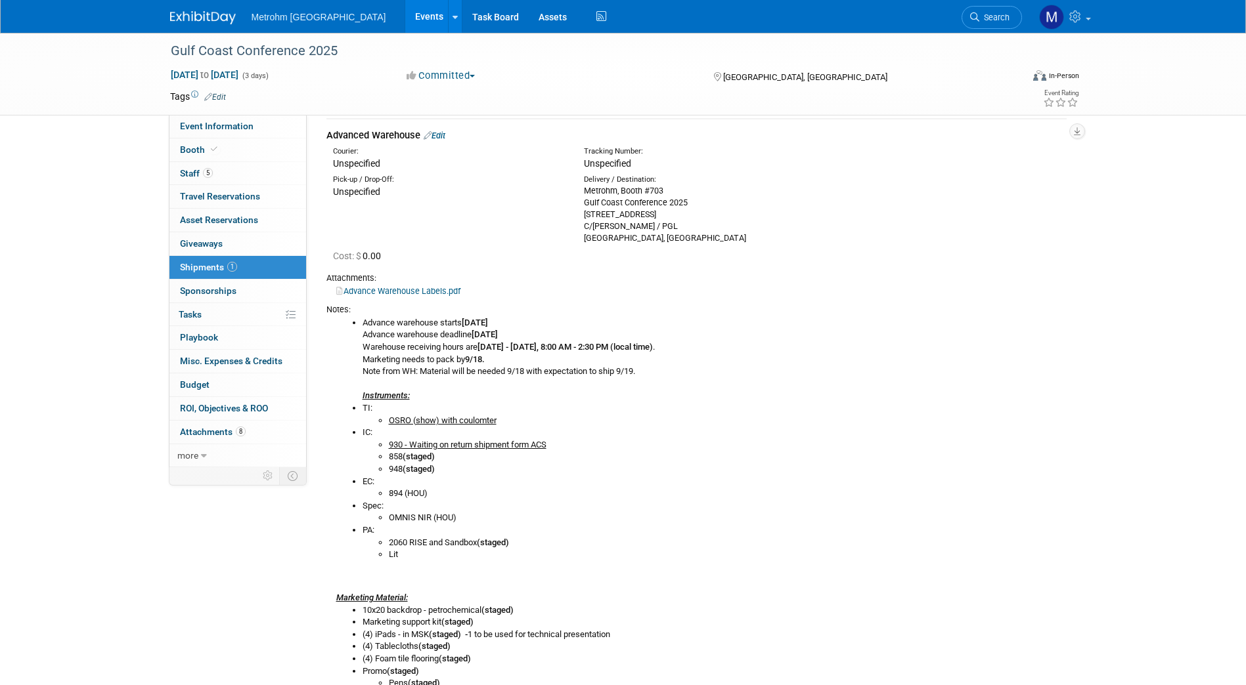
scroll to position [49, 0]
click at [443, 139] on link "Edit" at bounding box center [435, 136] width 22 height 10
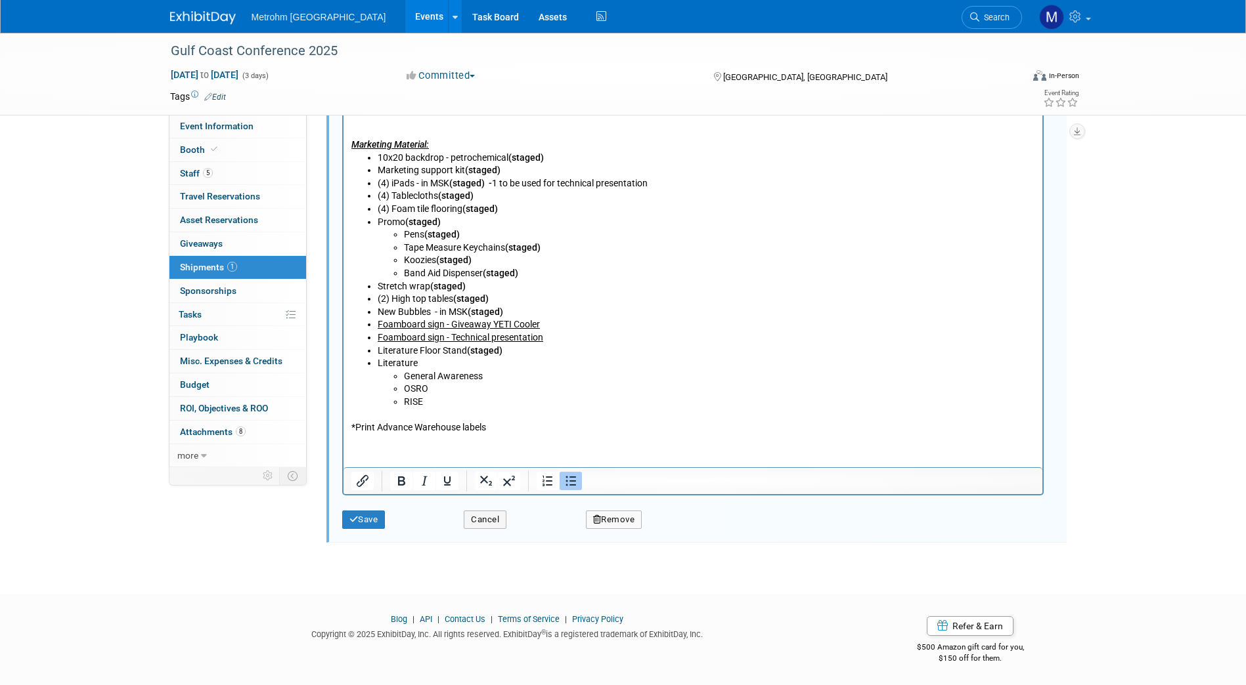
scroll to position [829, 0]
drag, startPoint x: 437, startPoint y: 365, endPoint x: 364, endPoint y: 349, distance: 75.3
click at [364, 349] on ul "10x20 backdrop - petrochemical (staged) Marketing support kit (staged) (4) iPad…" at bounding box center [693, 280] width 684 height 257
click at [406, 377] on span "General Awareness" at bounding box center [442, 376] width 79 height 11
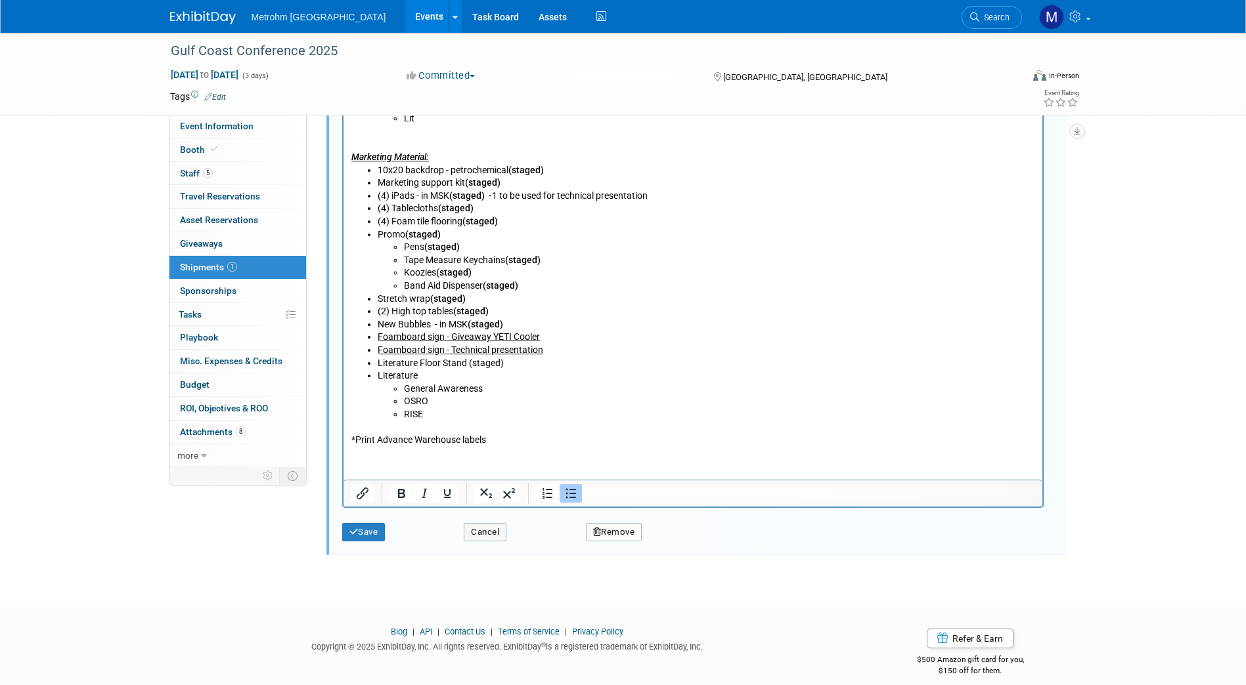
click at [417, 376] on li "Literature General Awareness OSRO RISE" at bounding box center [705, 395] width 657 height 51
click at [605, 408] on li "OSRO" at bounding box center [718, 402] width 631 height 13
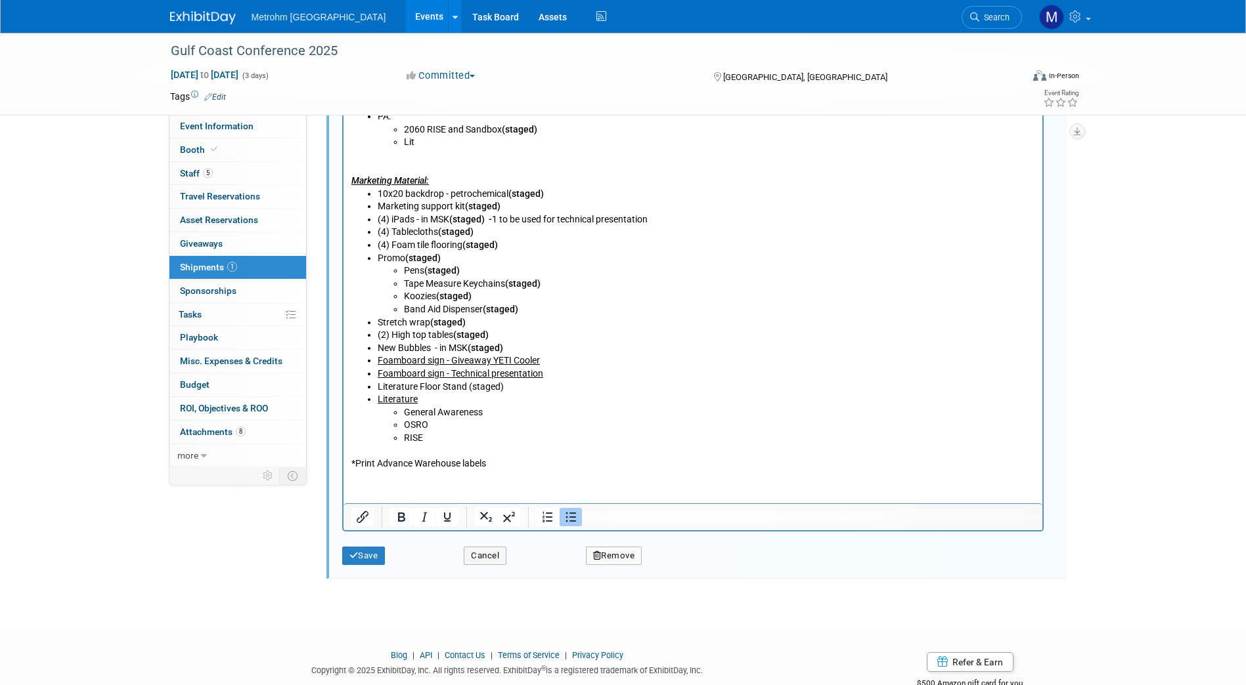
scroll to position [787, 0]
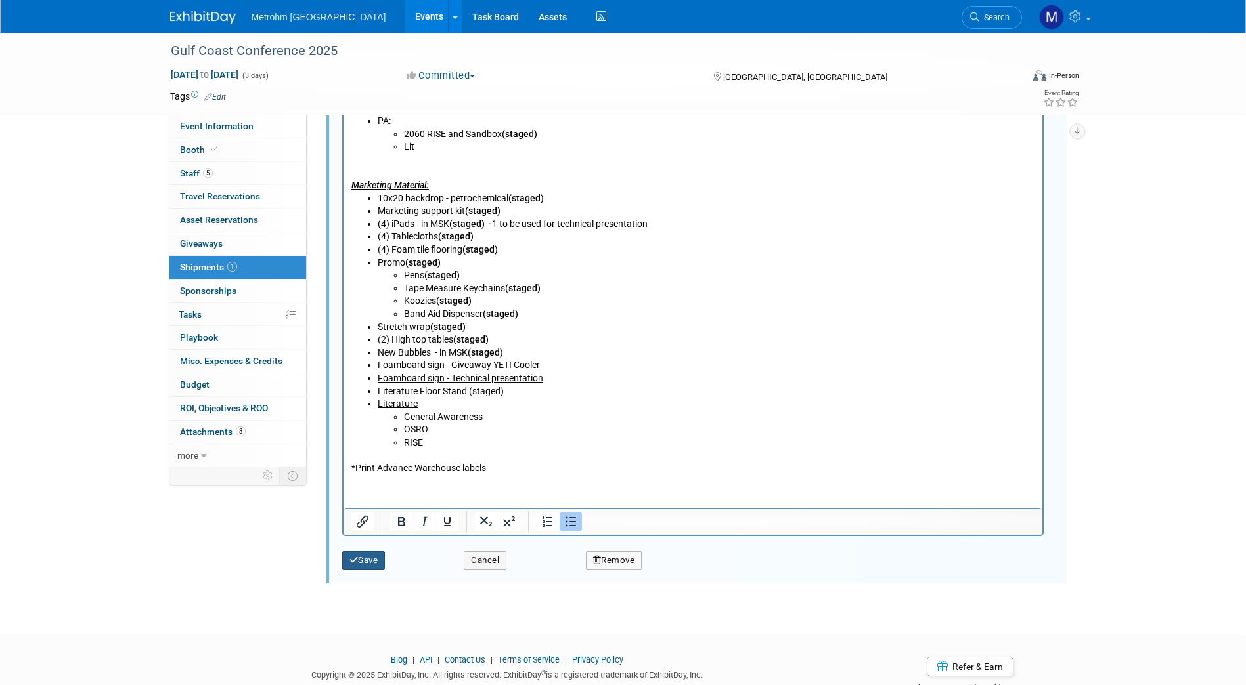
click at [377, 564] on button "Save" at bounding box center [363, 561] width 43 height 18
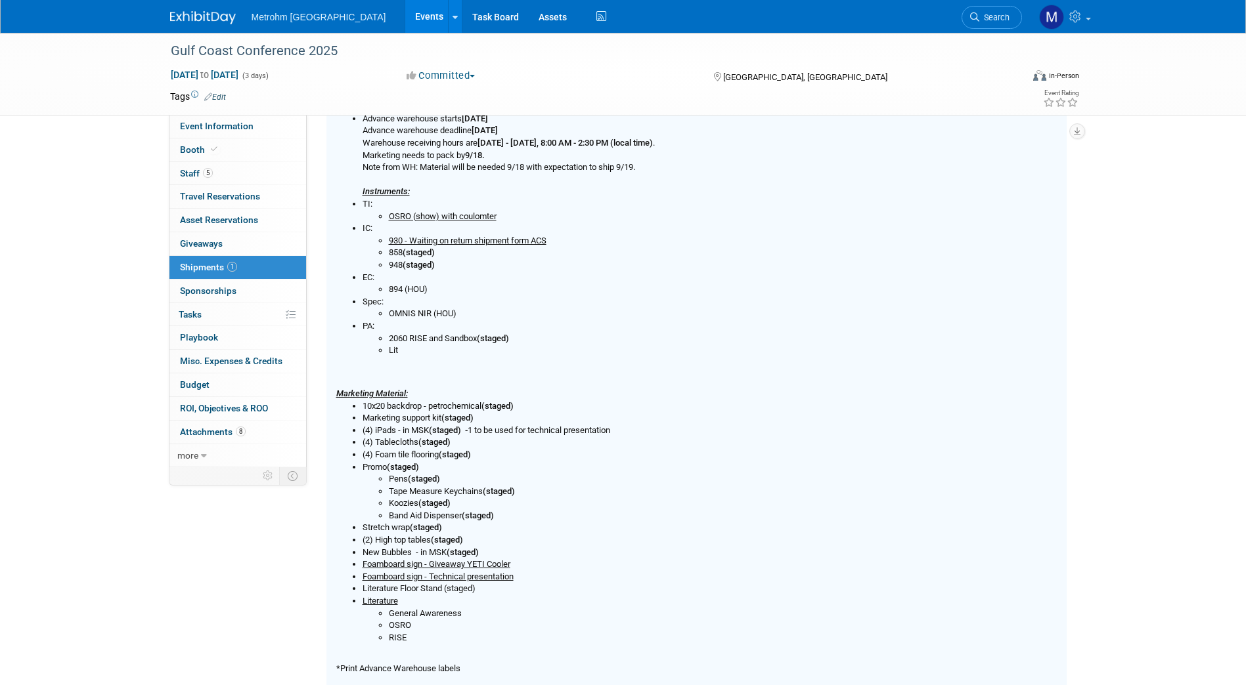
scroll to position [261, 0]
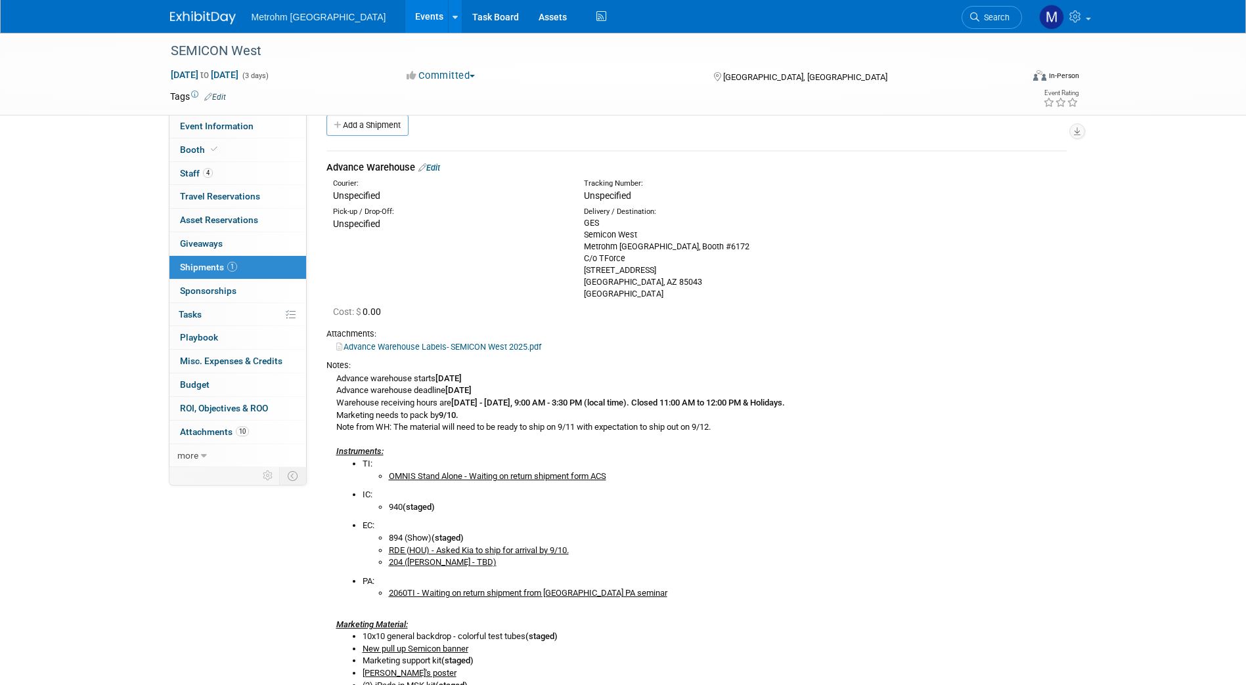
scroll to position [9, 0]
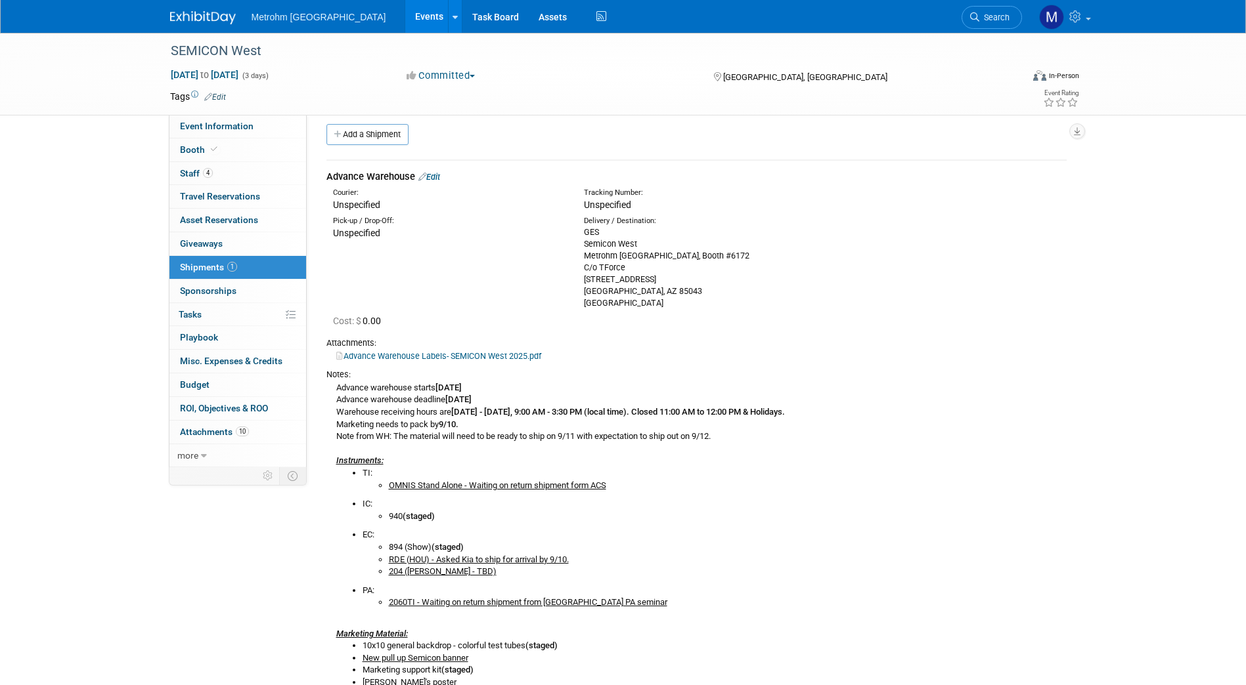
click at [440, 181] on link "Edit" at bounding box center [429, 177] width 22 height 10
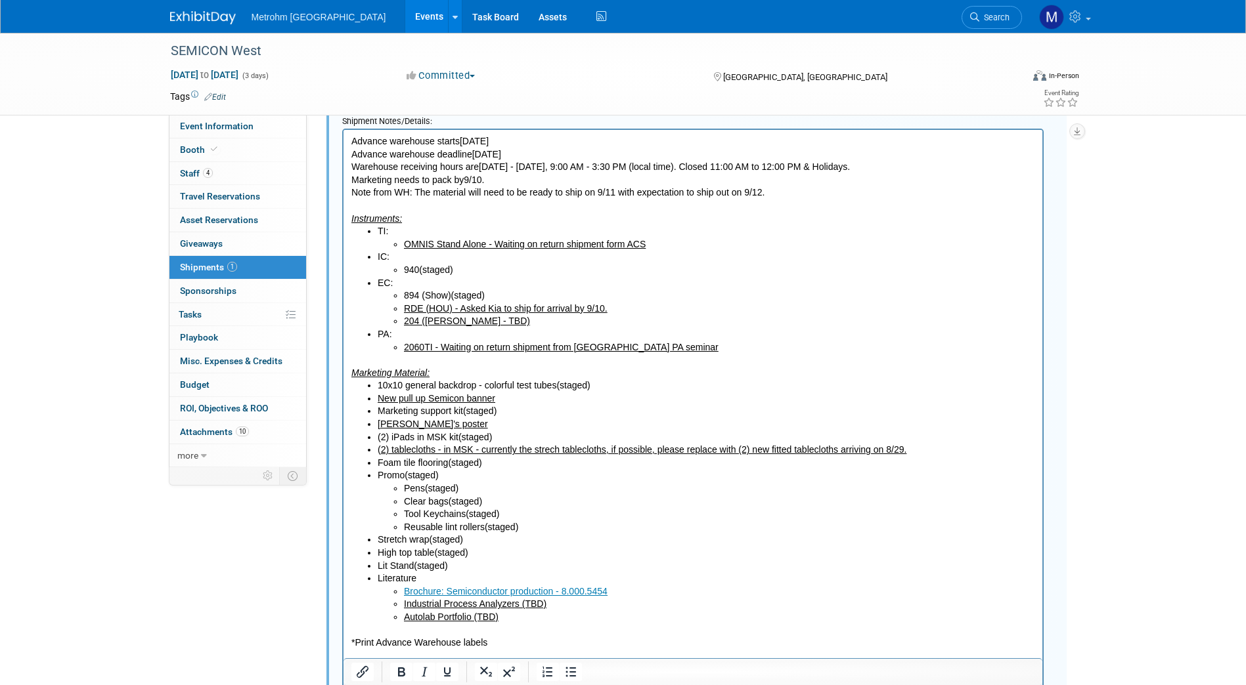
scroll to position [575, 0]
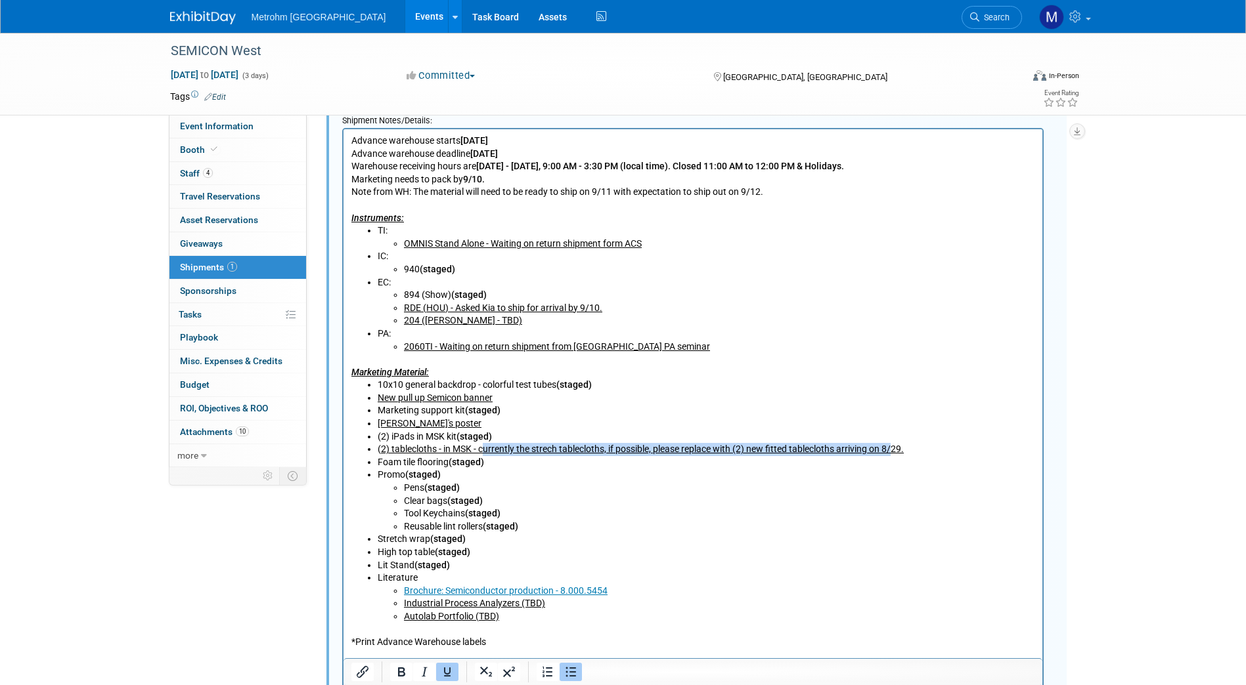
drag, startPoint x: 483, startPoint y: 450, endPoint x: 894, endPoint y: 450, distance: 411.7
click at [894, 450] on u "2) tablecloths - in MSK - currently the strech tablecloths, if possible, please…" at bounding box center [641, 449] width 523 height 11
click at [902, 449] on u "2) tablecloths - in MSK - currently the strech tablecloths, if possible, please…" at bounding box center [641, 449] width 523 height 11
drag, startPoint x: 911, startPoint y: 450, endPoint x: 486, endPoint y: 449, distance: 424.8
click at [486, 449] on li "( 2) tablecloths - in MSK - currently the strech tablecloths, if possible, plea…" at bounding box center [705, 449] width 657 height 13
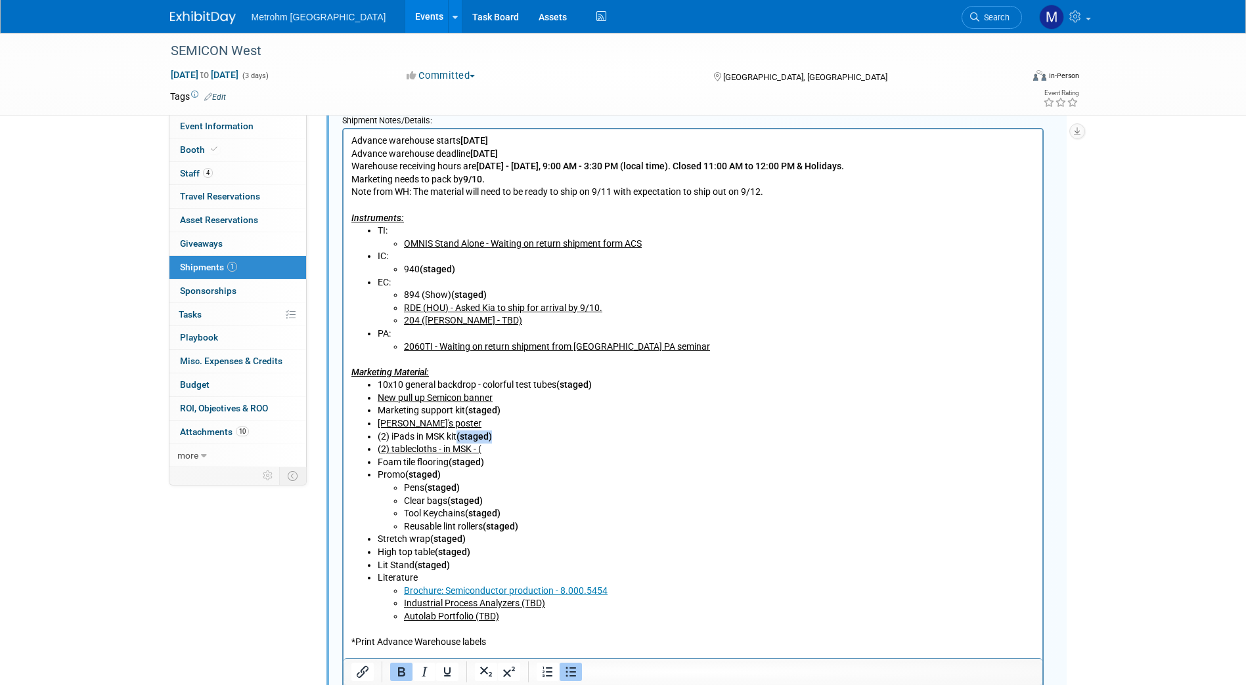
drag, startPoint x: 502, startPoint y: 433, endPoint x: 460, endPoint y: 435, distance: 42.1
click at [460, 435] on li "(2) iPads in MSK kit (staged)" at bounding box center [705, 437] width 657 height 13
copy b "(staged)"
click at [499, 450] on li "( 2) tablecloths - in MSK - (" at bounding box center [705, 449] width 657 height 13
drag, startPoint x: 517, startPoint y: 452, endPoint x: 376, endPoint y: 449, distance: 141.2
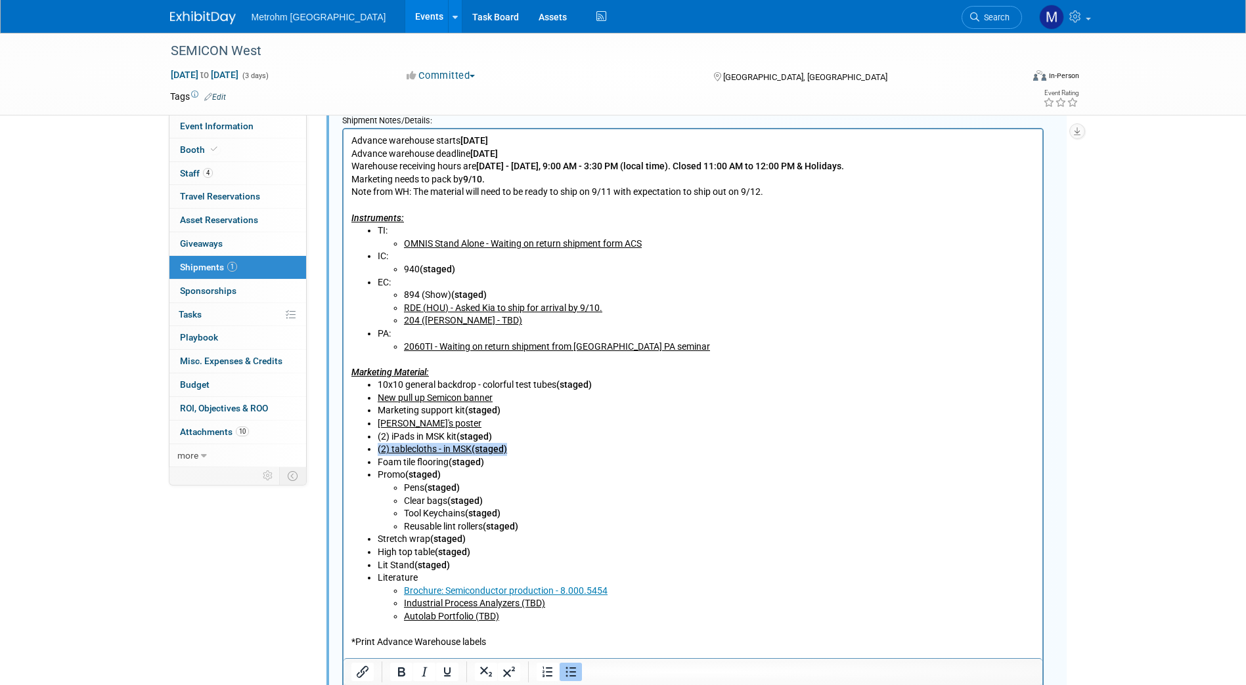
click at [376, 449] on ul "10x10 general backdrop - colorful test tubes (staged) New pull up Semicon banne…" at bounding box center [693, 501] width 684 height 244
click at [609, 503] on li "Clear bags (staged)" at bounding box center [718, 501] width 631 height 13
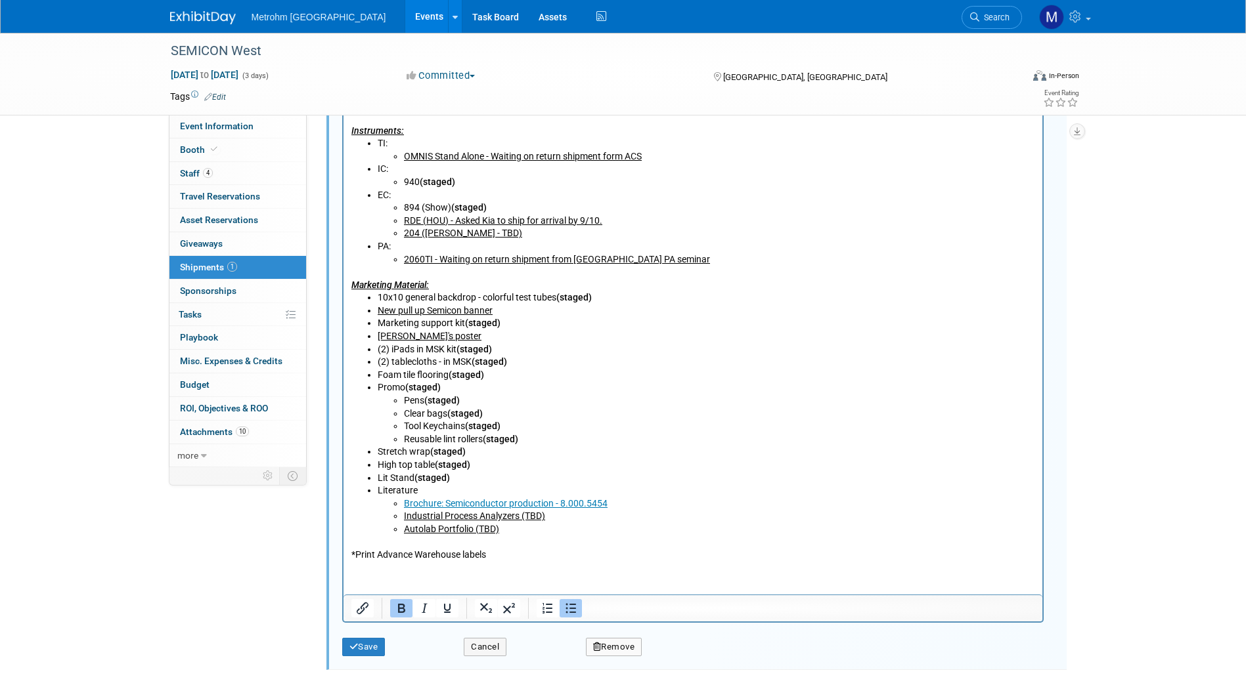
scroll to position [663, 0]
click at [381, 651] on button "Save" at bounding box center [363, 647] width 43 height 18
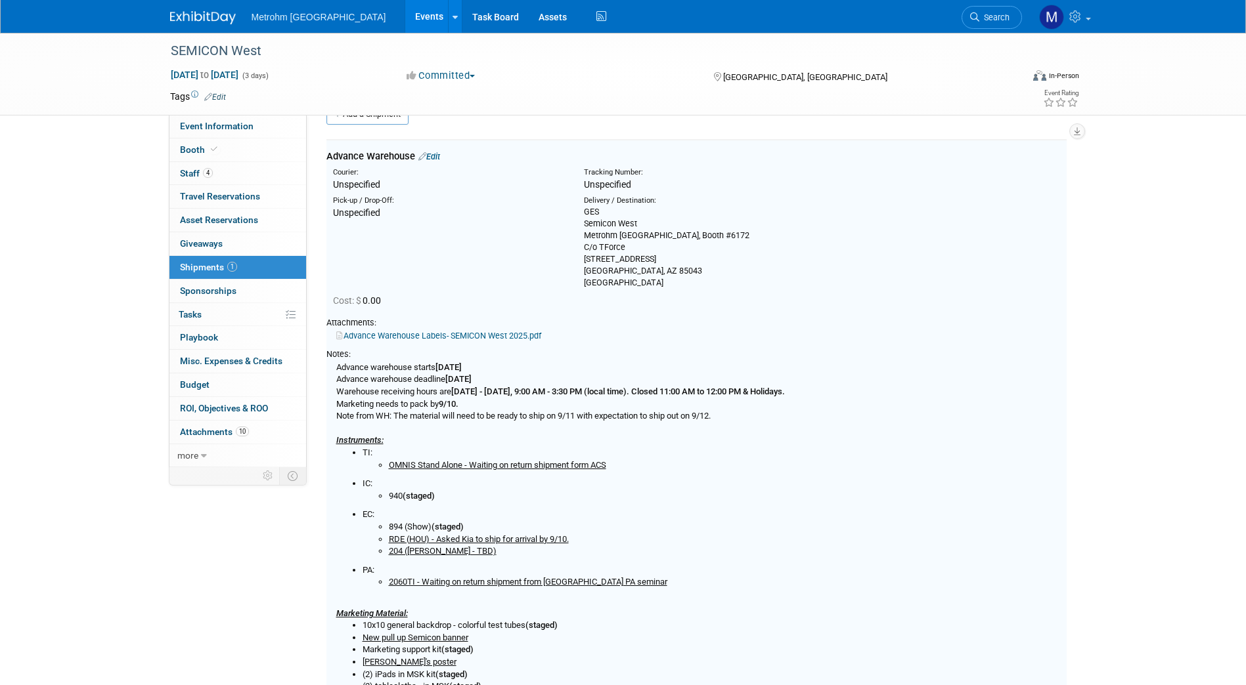
scroll to position [20, 0]
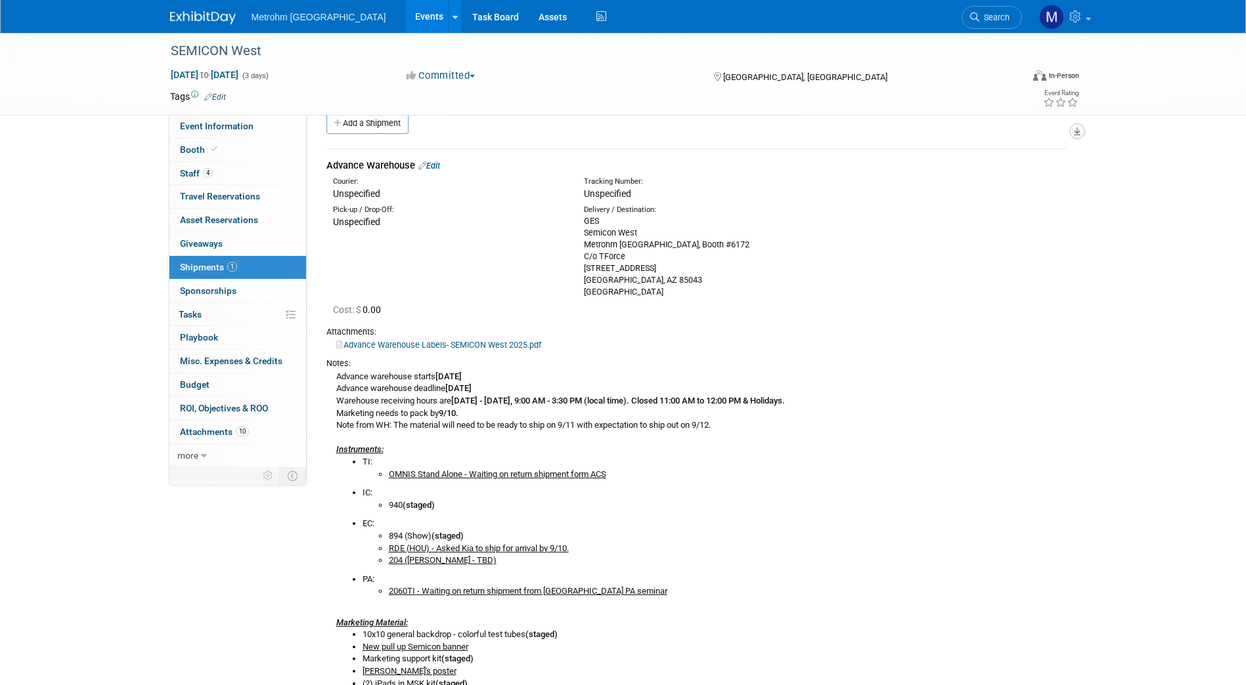
click at [1075, 132] on icon "button" at bounding box center [1077, 131] width 7 height 9
click at [1009, 169] on link "Export tab to PDF" at bounding box center [997, 169] width 153 height 18
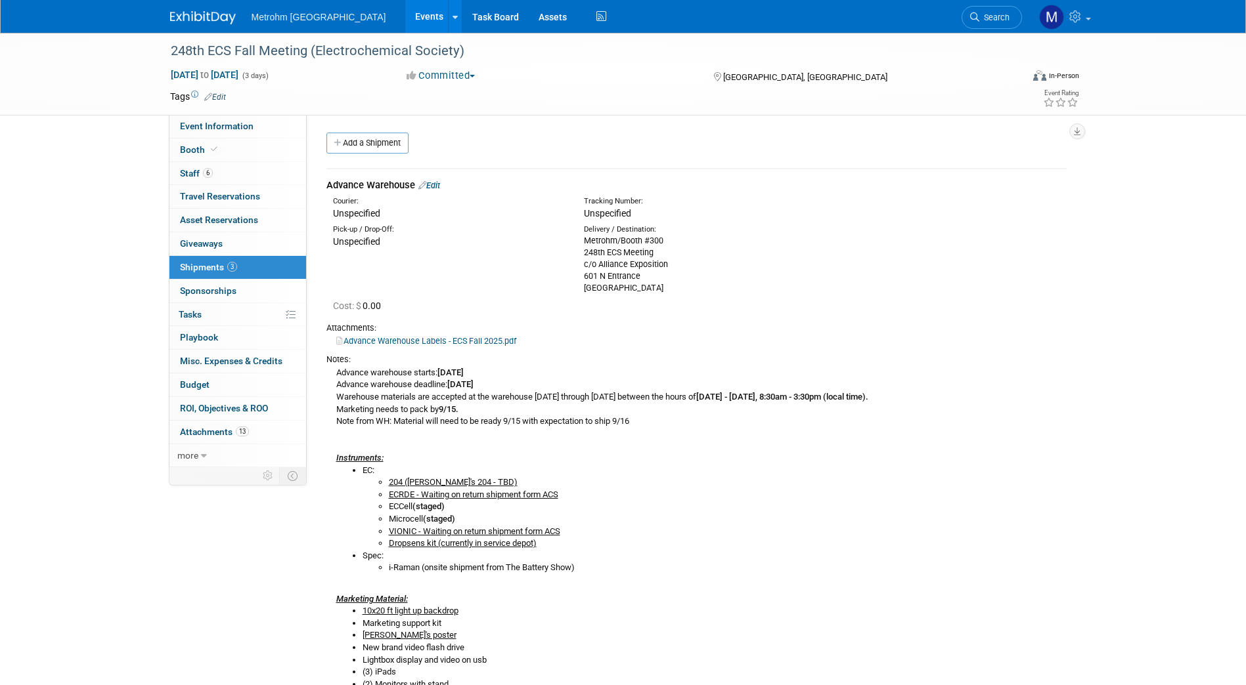
click at [438, 186] on link "Edit" at bounding box center [429, 186] width 22 height 10
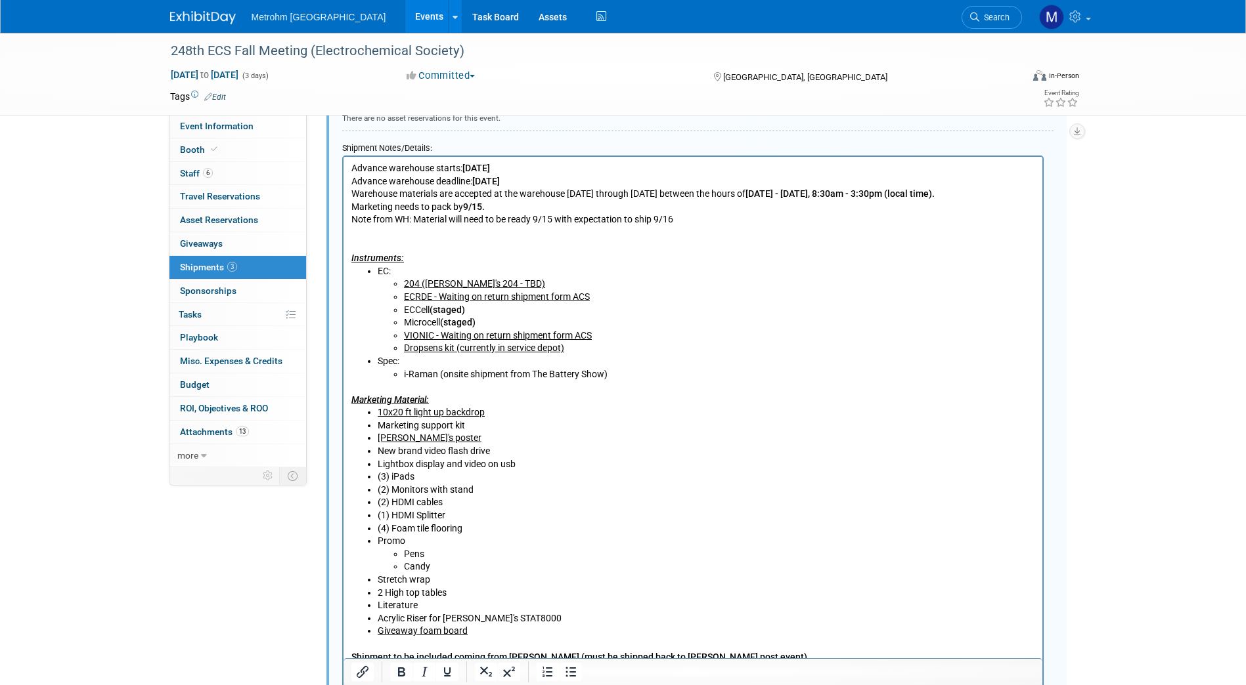
scroll to position [522, 0]
click at [453, 514] on li "(1) HDMI Splitter" at bounding box center [705, 515] width 657 height 13
drag, startPoint x: 493, startPoint y: 513, endPoint x: 451, endPoint y: 514, distance: 42.0
click at [451, 514] on li "(1) HDMI Splitter - in MSK" at bounding box center [705, 515] width 657 height 13
copy li "in MSK"
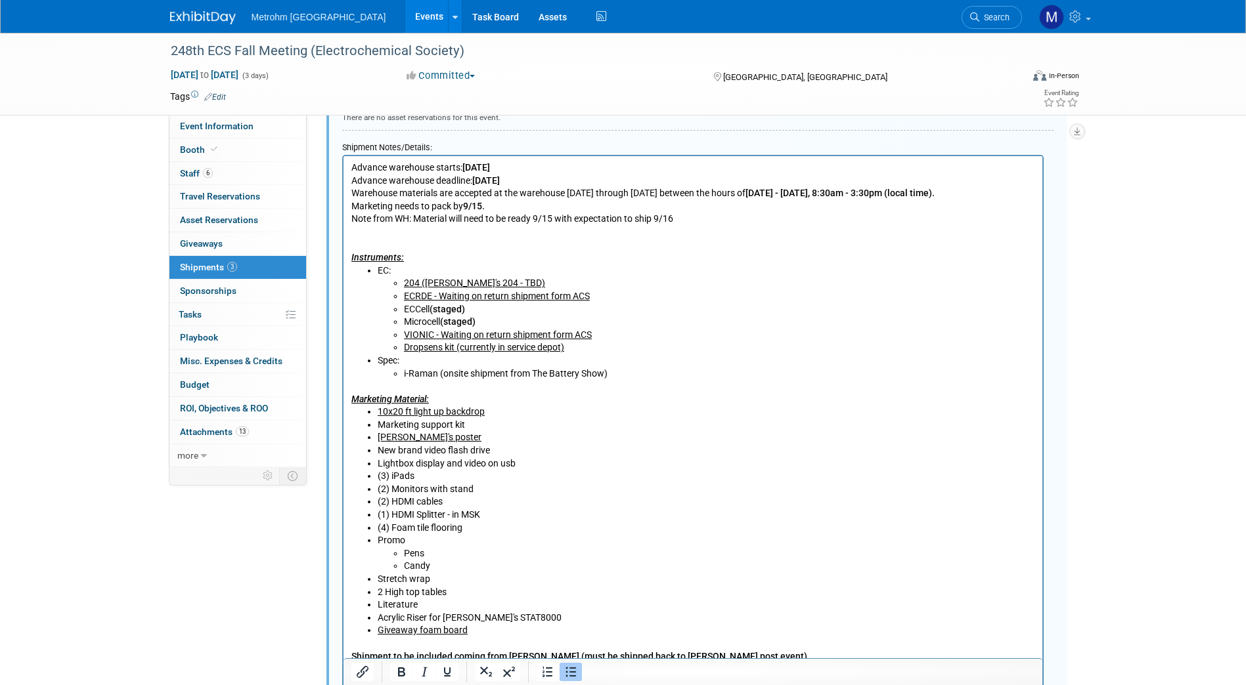
click at [452, 508] on li "(2) HDMI cables" at bounding box center [705, 502] width 657 height 13
click at [445, 498] on li "(2) HDMI cables in MSK" at bounding box center [705, 502] width 657 height 13
click at [456, 479] on li "(3) iPads" at bounding box center [705, 476] width 657 height 13
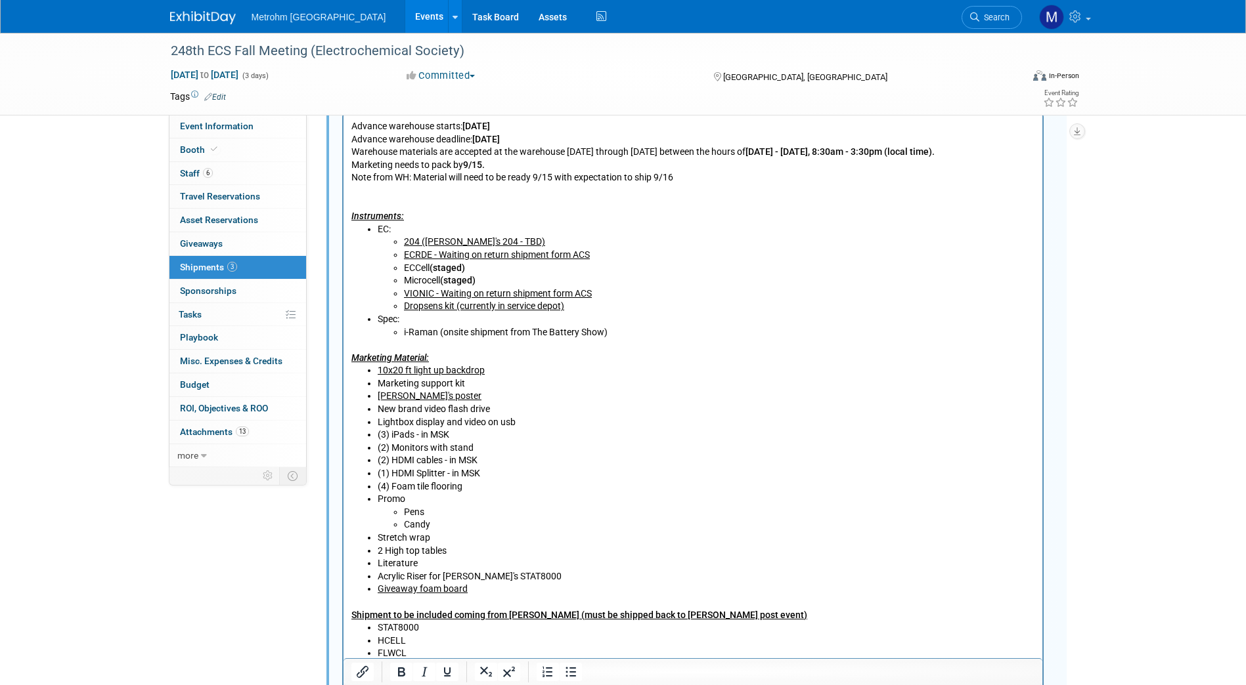
scroll to position [564, 0]
click at [462, 538] on li "Stretch wrap" at bounding box center [705, 537] width 657 height 13
click at [479, 447] on li "(2) Monitors with stand" at bounding box center [705, 447] width 657 height 13
click at [465, 544] on li "2 High top tables" at bounding box center [705, 550] width 657 height 13
click at [464, 531] on li "Stretch wrap" at bounding box center [705, 537] width 657 height 13
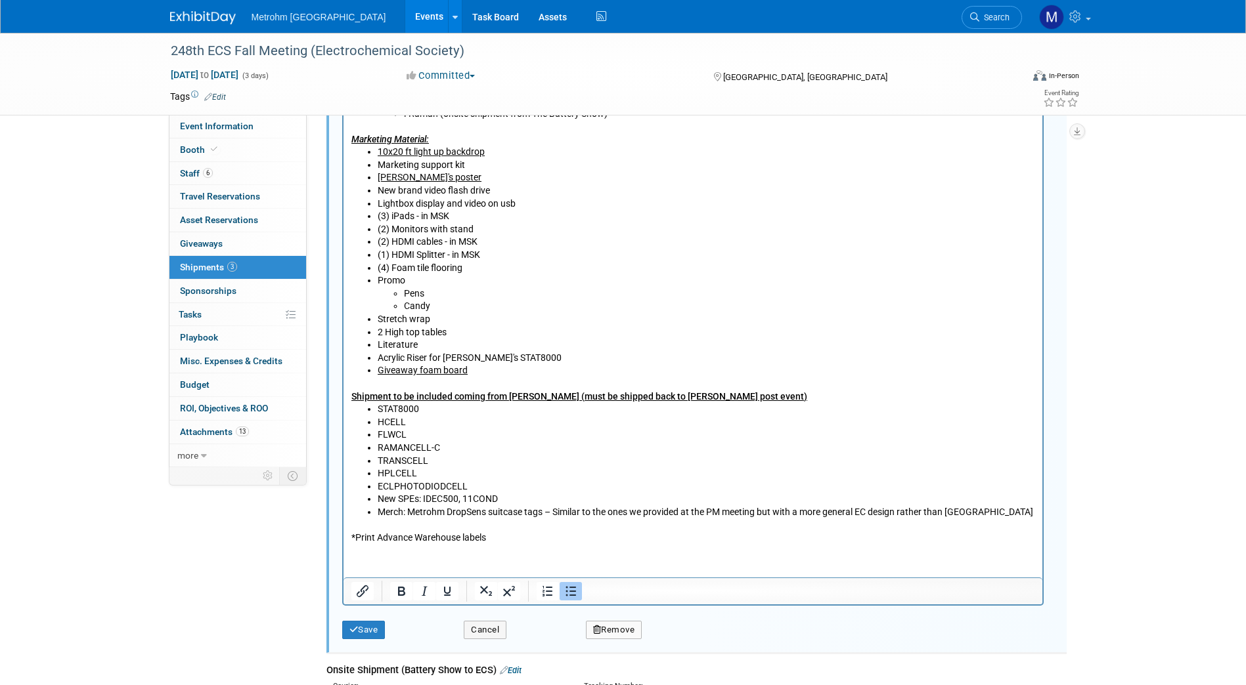
scroll to position [783, 0]
click at [373, 634] on button "Save" at bounding box center [363, 629] width 43 height 18
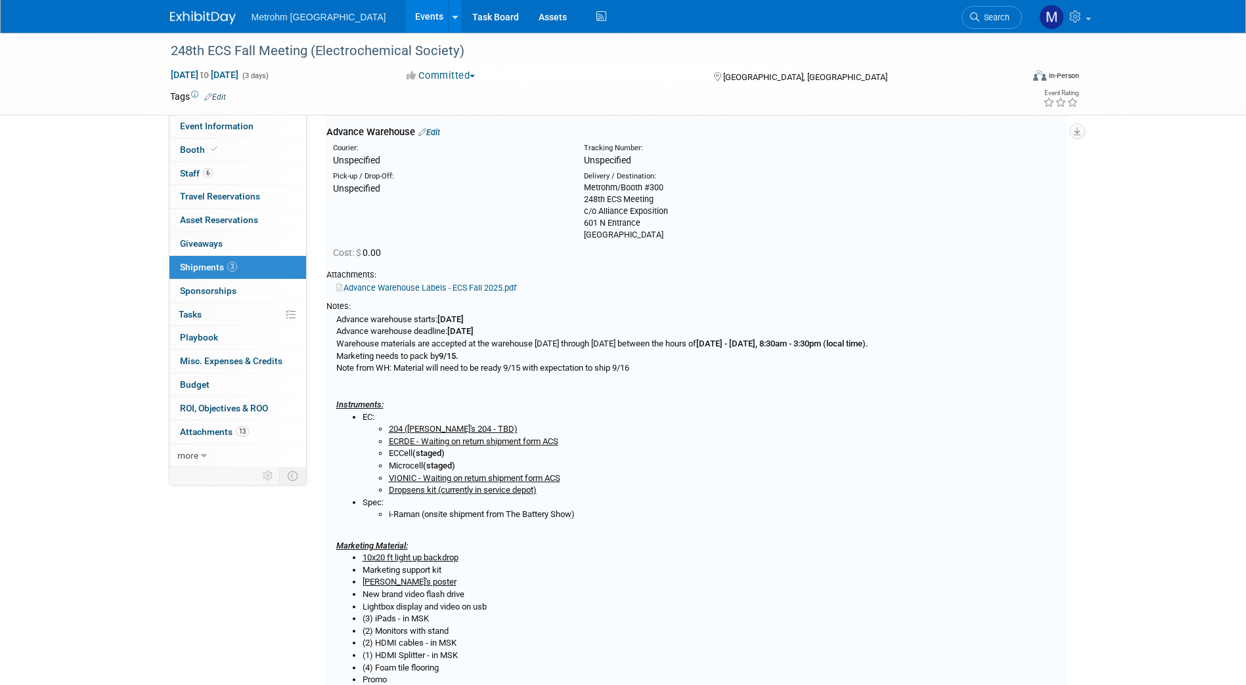
scroll to position [0, 0]
